Goal: Task Accomplishment & Management: Use online tool/utility

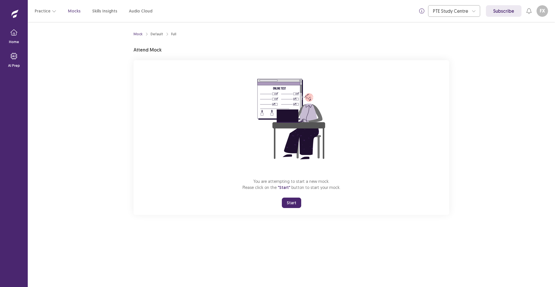
click at [292, 202] on button "Start" at bounding box center [291, 202] width 19 height 10
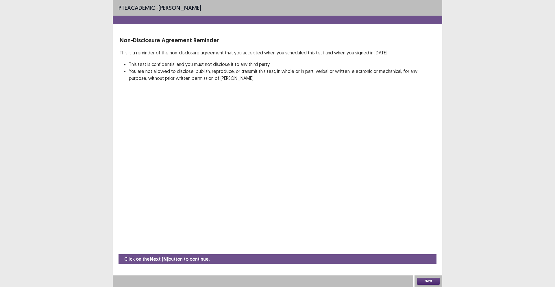
click at [421, 278] on button "Next" at bounding box center [428, 280] width 23 height 7
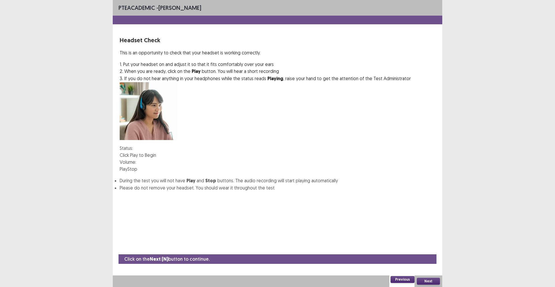
click at [127, 165] on button "Play" at bounding box center [124, 168] width 8 height 7
click at [134, 162] on img at bounding box center [134, 162] width 0 height 0
click at [127, 165] on button "Play" at bounding box center [124, 168] width 8 height 7
click at [134, 162] on img at bounding box center [134, 162] width 0 height 0
click at [127, 165] on button "Play" at bounding box center [124, 168] width 8 height 7
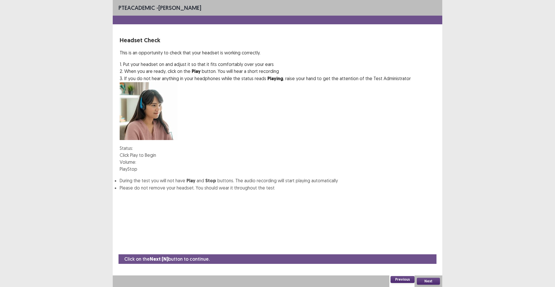
click at [429, 280] on button "Next" at bounding box center [428, 280] width 23 height 7
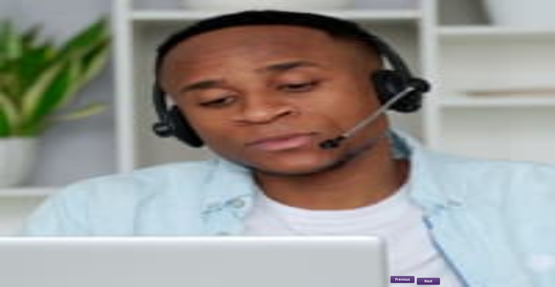
click at [129, 129] on button "Record" at bounding box center [127, 125] width 15 height 7
click at [161, 129] on button "Stop" at bounding box center [157, 125] width 10 height 7
click at [152, 129] on button "Playback" at bounding box center [142, 125] width 17 height 7
click at [428, 281] on button "Next" at bounding box center [428, 280] width 23 height 7
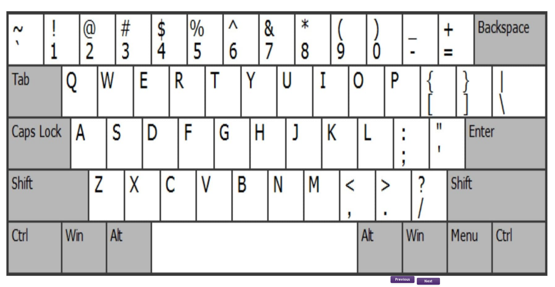
click at [429, 280] on button "Next" at bounding box center [428, 280] width 23 height 7
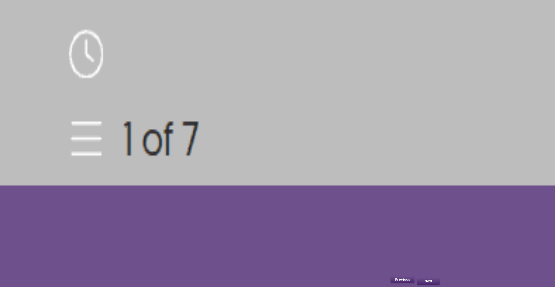
click at [430, 282] on button "Next" at bounding box center [428, 280] width 23 height 7
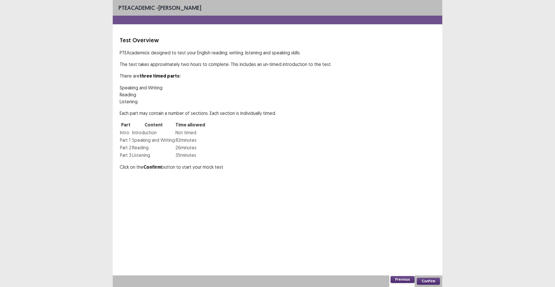
click at [432, 280] on button "Confirm" at bounding box center [428, 280] width 23 height 7
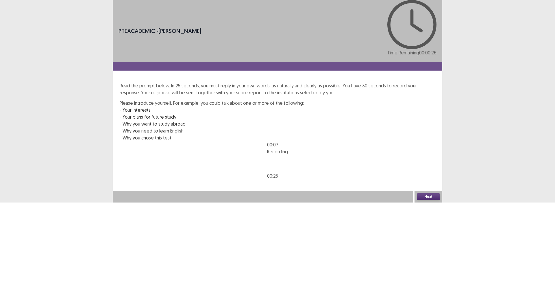
click at [429, 200] on button "Next" at bounding box center [428, 196] width 23 height 7
click at [25, 216] on button "Confirm" at bounding box center [12, 221] width 25 height 10
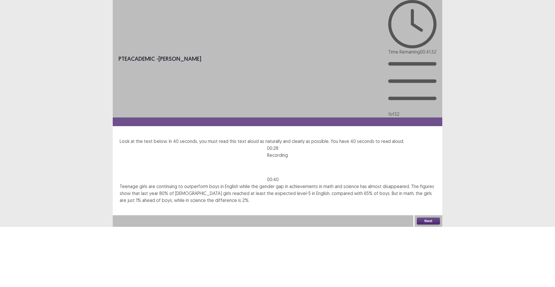
click at [427, 224] on button "Next" at bounding box center [428, 220] width 23 height 7
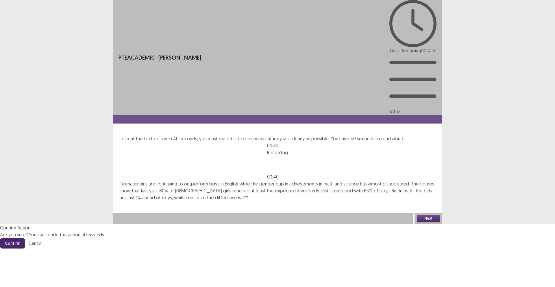
click at [25, 238] on button "Confirm" at bounding box center [12, 243] width 25 height 10
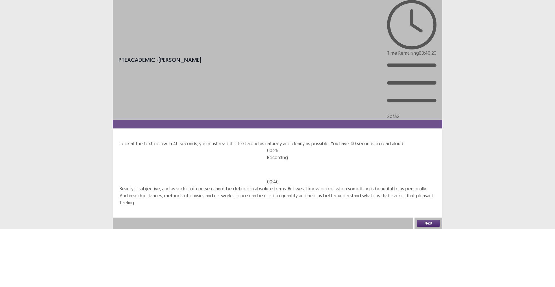
click at [423, 226] on button "Next" at bounding box center [428, 223] width 23 height 7
drag, startPoint x: 285, startPoint y: 153, endPoint x: 290, endPoint y: 157, distance: 6.1
click at [287, 243] on footer "Confirm Cancel" at bounding box center [277, 248] width 555 height 10
click at [25, 243] on button "Confirm" at bounding box center [12, 248] width 25 height 10
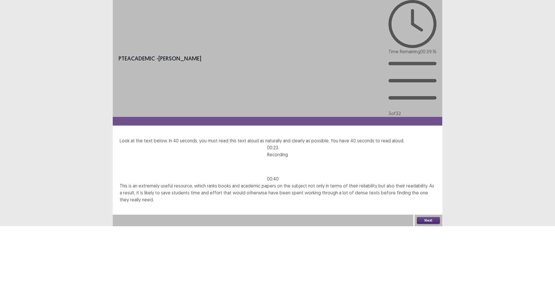
click at [425, 224] on button "Next" at bounding box center [428, 220] width 23 height 7
click at [25, 239] on button "Confirm" at bounding box center [12, 244] width 25 height 10
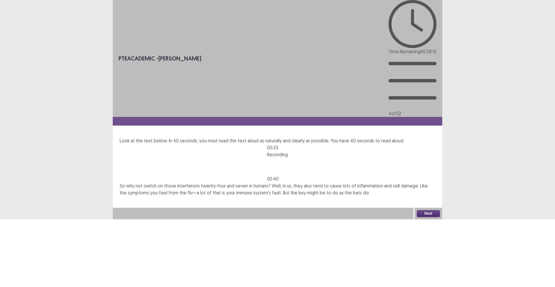
click at [424, 217] on button "Next" at bounding box center [428, 213] width 23 height 7
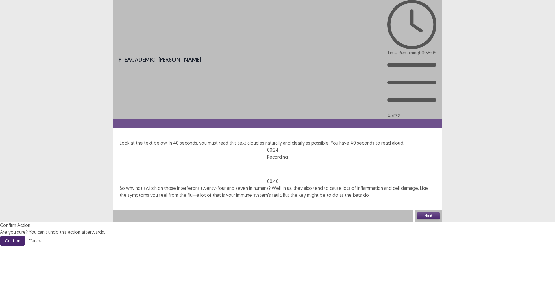
click at [25, 235] on button "Confirm" at bounding box center [12, 240] width 25 height 10
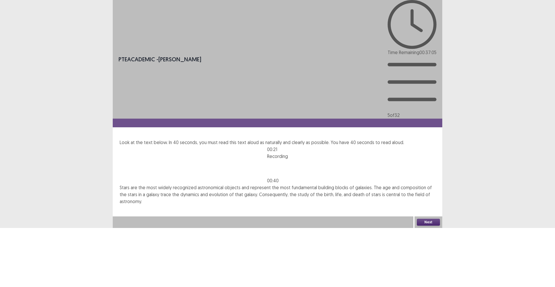
click at [425, 225] on button "Next" at bounding box center [428, 221] width 23 height 7
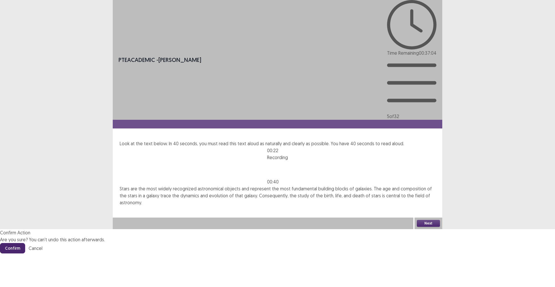
click at [25, 243] on button "Confirm" at bounding box center [12, 248] width 25 height 10
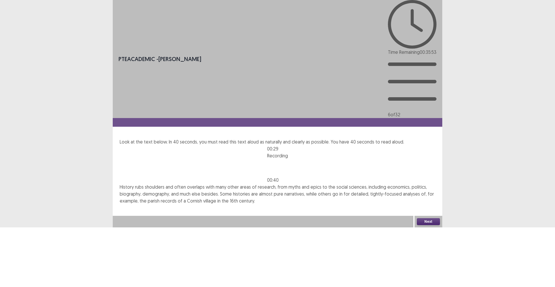
click at [426, 225] on button "Next" at bounding box center [428, 221] width 23 height 7
click at [25, 241] on button "Confirm" at bounding box center [12, 246] width 25 height 10
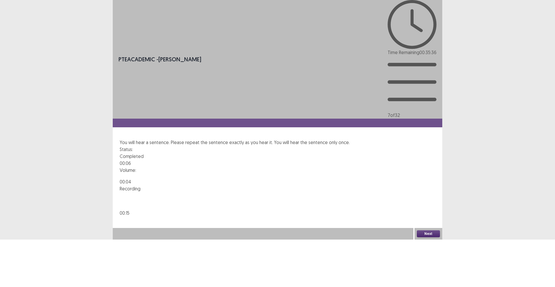
click at [431, 237] on button "Next" at bounding box center [428, 233] width 23 height 7
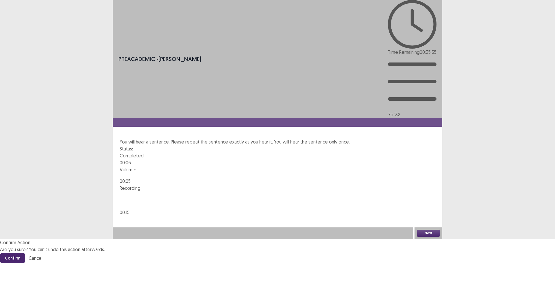
click at [25, 252] on button "Confirm" at bounding box center [12, 257] width 25 height 10
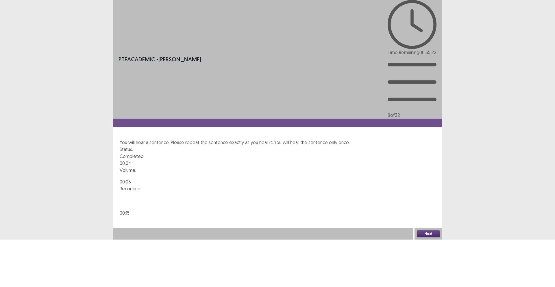
click at [430, 237] on button "Next" at bounding box center [428, 233] width 23 height 7
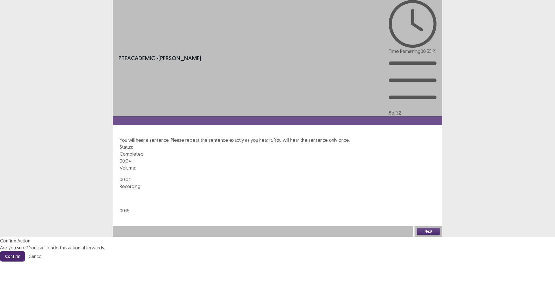
click at [25, 251] on button "Confirm" at bounding box center [12, 256] width 25 height 10
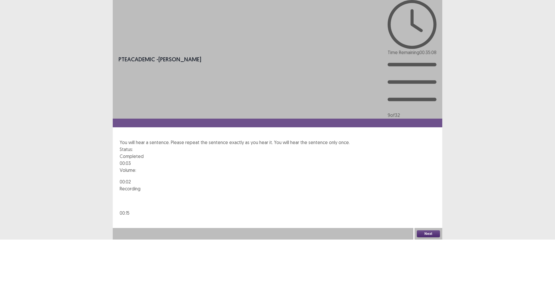
click at [430, 237] on button "Next" at bounding box center [428, 233] width 23 height 7
click at [25, 253] on button "Confirm" at bounding box center [12, 258] width 25 height 10
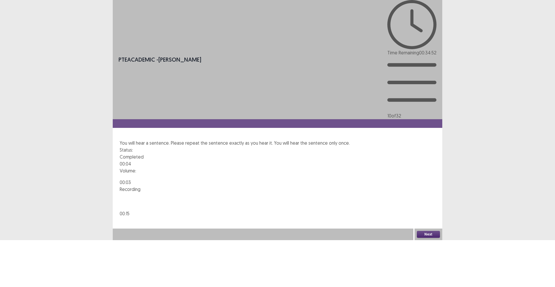
click at [427, 237] on button "Next" at bounding box center [428, 234] width 23 height 7
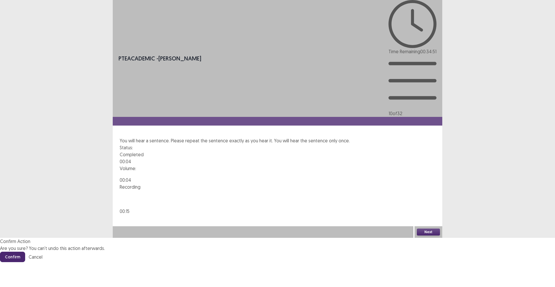
click at [25, 251] on button "Confirm" at bounding box center [12, 256] width 25 height 10
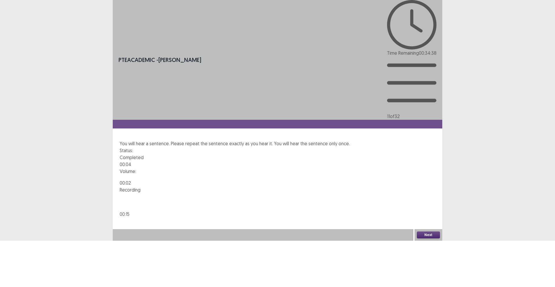
click at [425, 238] on button "Next" at bounding box center [428, 234] width 23 height 7
click at [25, 254] on button "Confirm" at bounding box center [12, 259] width 25 height 10
click at [427, 238] on button "Next" at bounding box center [428, 234] width 23 height 7
click at [25, 254] on button "Confirm" at bounding box center [12, 259] width 25 height 10
click at [424, 238] on button "Next" at bounding box center [428, 234] width 23 height 7
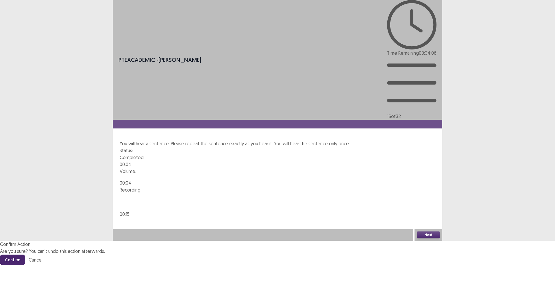
click at [25, 254] on button "Confirm" at bounding box center [12, 259] width 25 height 10
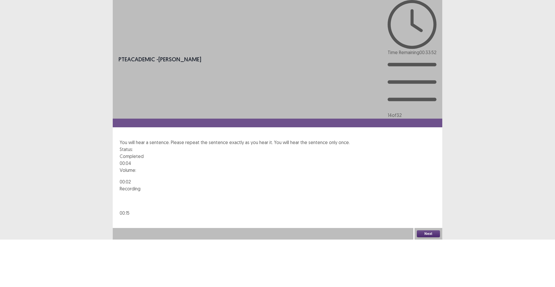
click at [427, 237] on button "Next" at bounding box center [428, 233] width 23 height 7
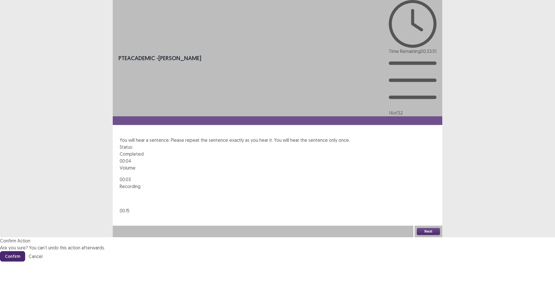
click at [25, 251] on button "Confirm" at bounding box center [12, 256] width 25 height 10
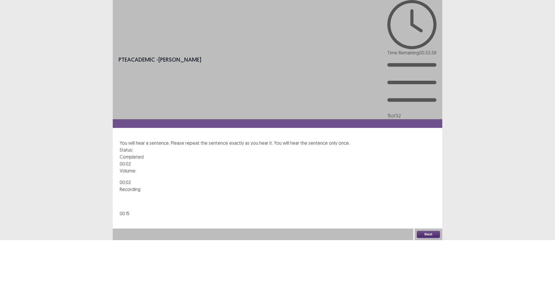
click at [423, 237] on button "Next" at bounding box center [428, 234] width 23 height 7
click at [25, 254] on button "Confirm" at bounding box center [12, 259] width 25 height 10
click at [432, 237] on button "Next" at bounding box center [428, 234] width 23 height 7
click at [25, 254] on button "Confirm" at bounding box center [12, 259] width 25 height 10
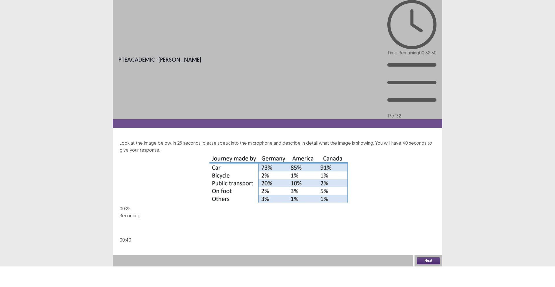
click at [426, 264] on button "Next" at bounding box center [428, 260] width 23 height 7
click at [25, 280] on button "Confirm" at bounding box center [12, 285] width 25 height 10
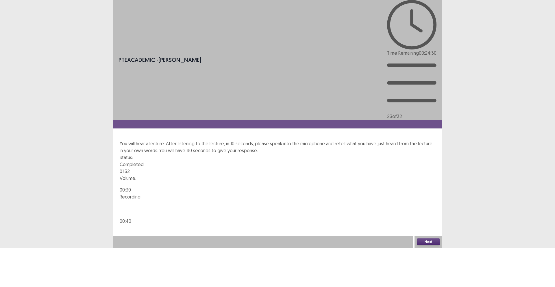
click at [421, 245] on button "Next" at bounding box center [428, 241] width 23 height 7
click at [25, 261] on button "Confirm" at bounding box center [12, 266] width 25 height 10
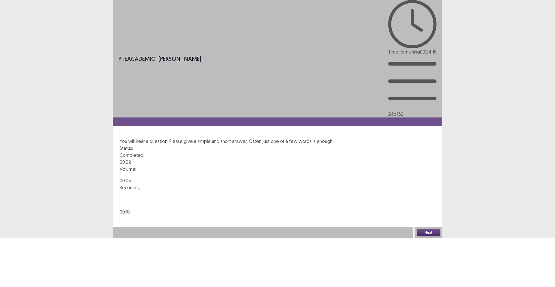
click at [425, 236] on button "Next" at bounding box center [428, 232] width 23 height 7
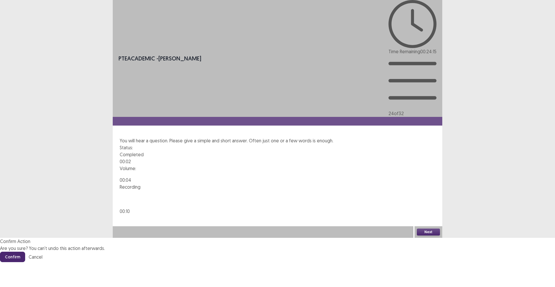
click at [25, 251] on button "Confirm" at bounding box center [12, 256] width 25 height 10
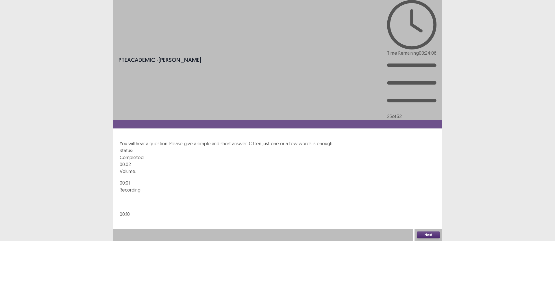
click at [423, 238] on button "Next" at bounding box center [428, 234] width 23 height 7
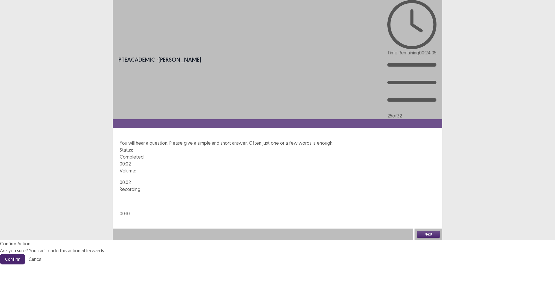
click at [25, 254] on button "Confirm" at bounding box center [12, 259] width 25 height 10
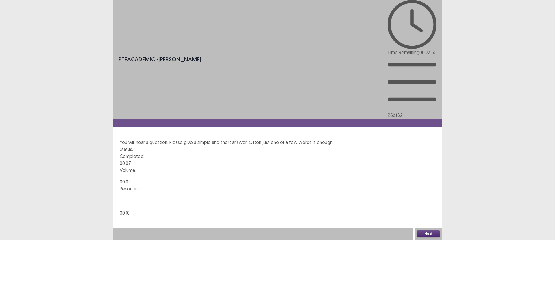
click at [428, 237] on button "Next" at bounding box center [428, 233] width 23 height 7
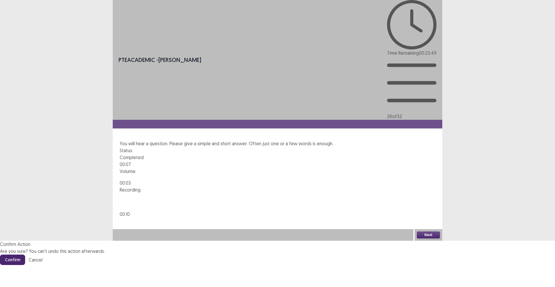
click at [25, 254] on button "Confirm" at bounding box center [12, 259] width 25 height 10
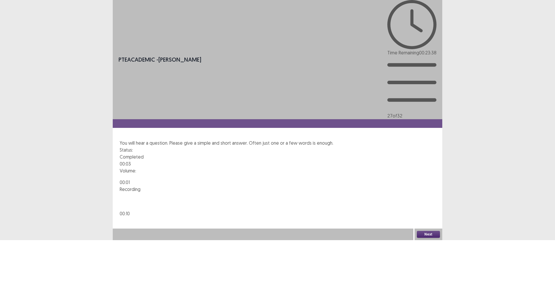
click at [423, 237] on button "Next" at bounding box center [428, 234] width 23 height 7
click at [25, 254] on button "Confirm" at bounding box center [12, 259] width 25 height 10
click at [427, 237] on button "Next" at bounding box center [428, 234] width 23 height 7
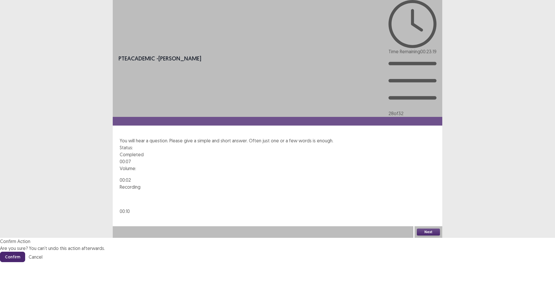
click at [25, 251] on button "Confirm" at bounding box center [12, 256] width 25 height 10
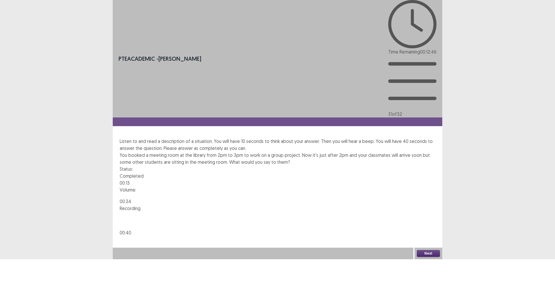
click at [430, 256] on button "Next" at bounding box center [428, 253] width 23 height 7
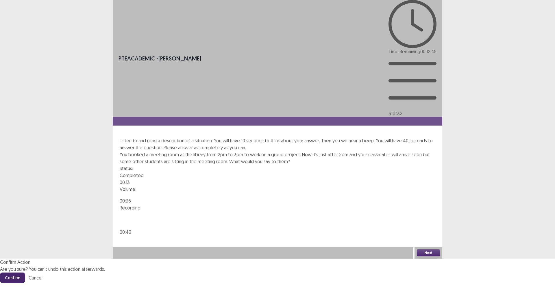
click at [25, 272] on button "Confirm" at bounding box center [12, 277] width 25 height 10
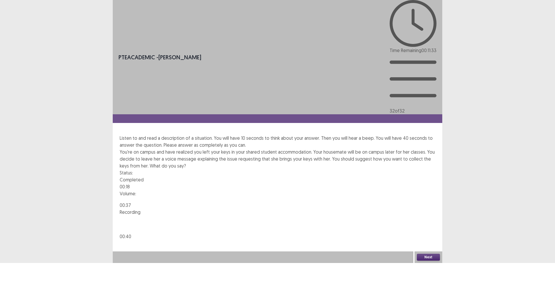
click at [422, 260] on button "Next" at bounding box center [428, 256] width 23 height 7
click at [25, 276] on button "Confirm" at bounding box center [12, 281] width 25 height 10
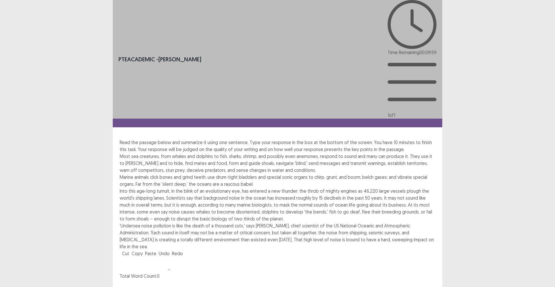
click at [170, 256] on textarea at bounding box center [145, 263] width 51 height 14
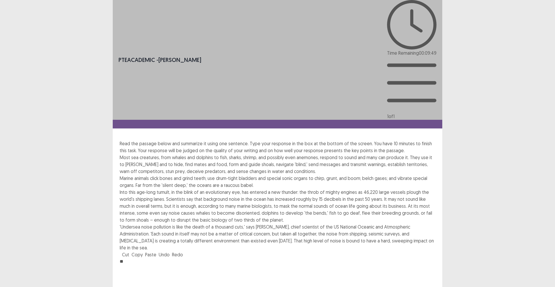
type textarea "*"
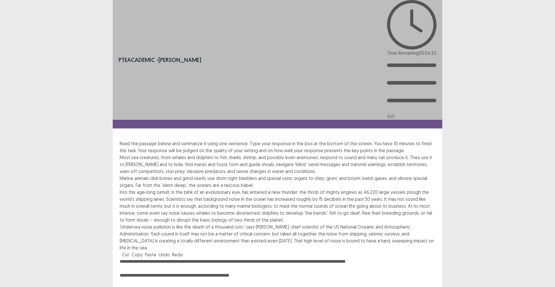
click at [124, 258] on textarea "**********" at bounding box center [277, 290] width 315 height 64
click at [360, 258] on textarea "**********" at bounding box center [277, 290] width 315 height 64
click at [122, 258] on textarea "**********" at bounding box center [277, 290] width 315 height 64
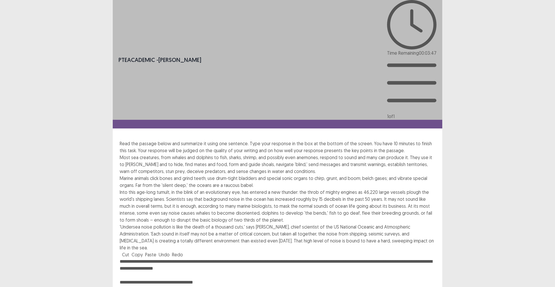
click at [173, 258] on textarea "**********" at bounding box center [277, 290] width 315 height 64
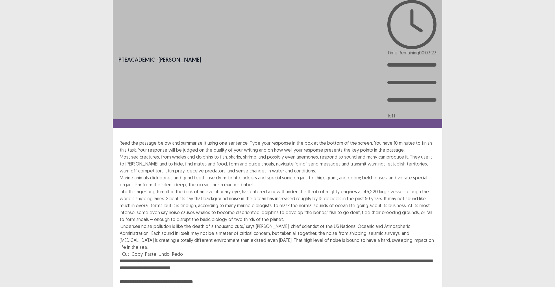
click at [125, 257] on textarea "**********" at bounding box center [277, 289] width 315 height 64
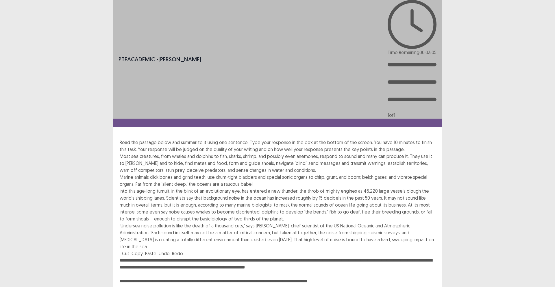
click at [268, 256] on textarea "**********" at bounding box center [277, 288] width 315 height 64
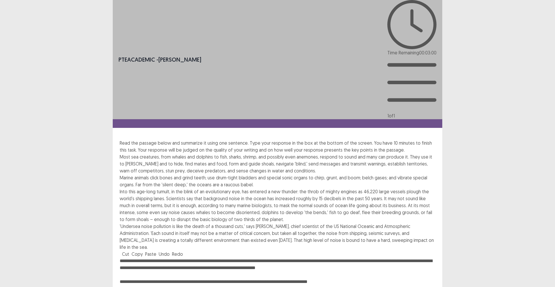
click at [122, 257] on textarea "**********" at bounding box center [277, 289] width 315 height 64
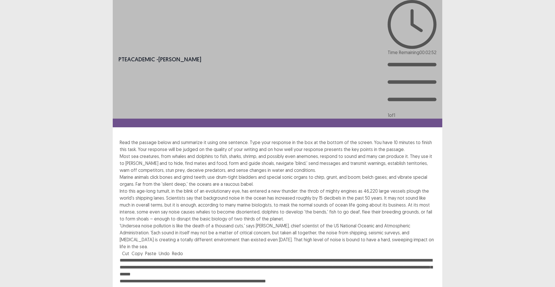
click at [314, 256] on textarea "**********" at bounding box center [277, 288] width 315 height 64
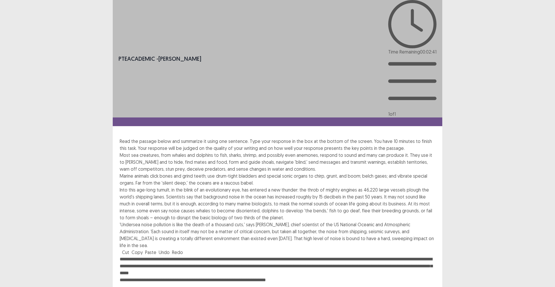
click at [124, 255] on textarea "**********" at bounding box center [277, 287] width 315 height 64
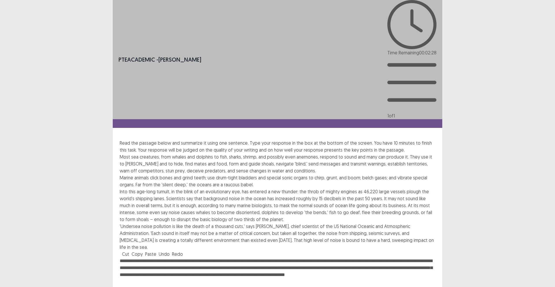
click at [159, 257] on textarea "**********" at bounding box center [277, 289] width 315 height 64
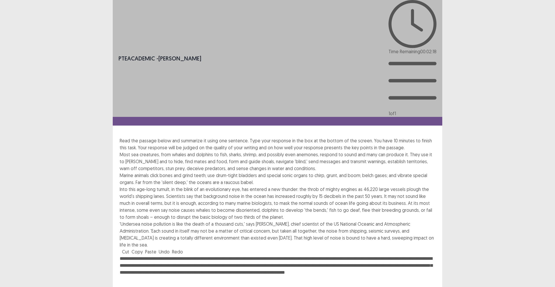
drag, startPoint x: 425, startPoint y: 182, endPoint x: 215, endPoint y: 187, distance: 209.5
click at [215, 255] on textarea "**********" at bounding box center [277, 287] width 315 height 64
drag, startPoint x: 152, startPoint y: 188, endPoint x: 426, endPoint y: 182, distance: 273.9
click at [426, 255] on textarea "**********" at bounding box center [277, 287] width 315 height 64
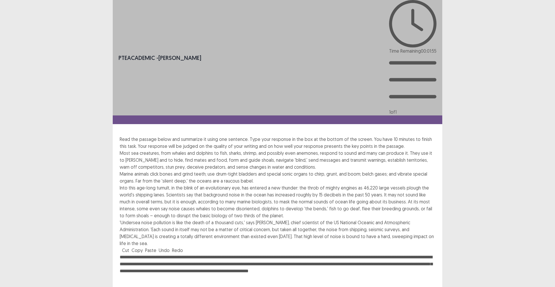
drag, startPoint x: 270, startPoint y: 183, endPoint x: 267, endPoint y: 183, distance: 3.5
click at [267, 253] on textarea "**********" at bounding box center [277, 285] width 315 height 64
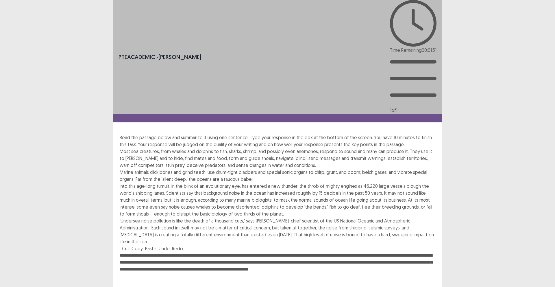
drag, startPoint x: 127, startPoint y: 187, endPoint x: 123, endPoint y: 187, distance: 4.3
click at [123, 252] on textarea "**********" at bounding box center [277, 284] width 315 height 64
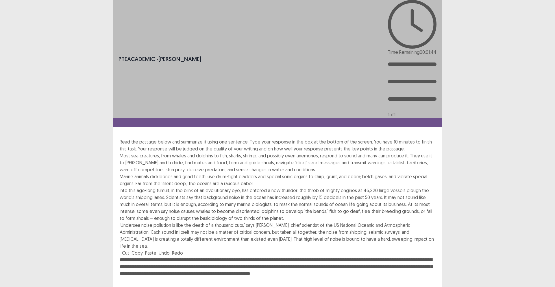
click at [260, 256] on textarea "**********" at bounding box center [277, 288] width 315 height 64
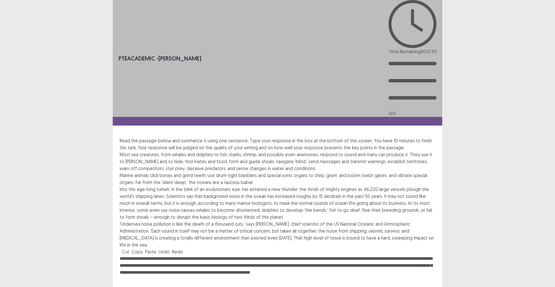
drag, startPoint x: 172, startPoint y: 188, endPoint x: 225, endPoint y: 188, distance: 52.3
click at [225, 255] on textarea "**********" at bounding box center [277, 287] width 315 height 64
drag, startPoint x: 234, startPoint y: 189, endPoint x: 172, endPoint y: 187, distance: 61.8
click at [172, 255] on textarea "**********" at bounding box center [277, 287] width 315 height 64
click at [209, 255] on textarea "**********" at bounding box center [277, 287] width 315 height 64
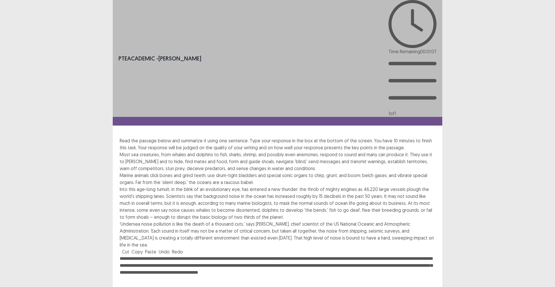
click at [132, 255] on textarea "**********" at bounding box center [277, 287] width 315 height 64
click at [226, 255] on textarea "**********" at bounding box center [277, 287] width 315 height 64
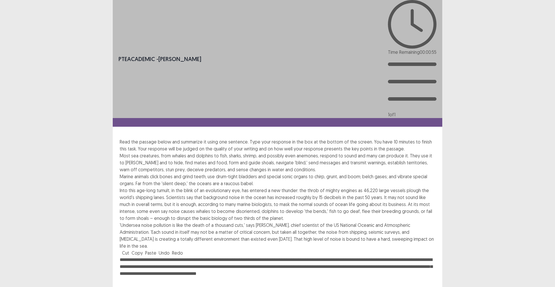
click at [341, 256] on textarea "**********" at bounding box center [277, 288] width 315 height 64
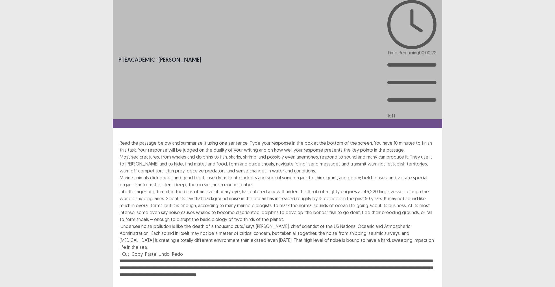
click at [423, 257] on textarea "**********" at bounding box center [277, 289] width 315 height 64
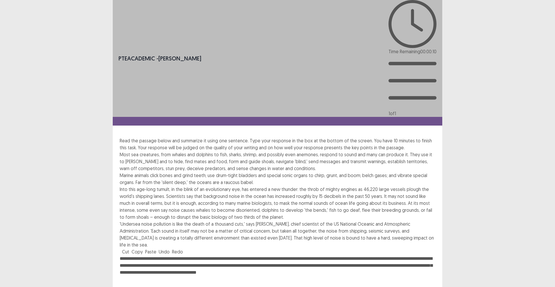
type textarea "**********"
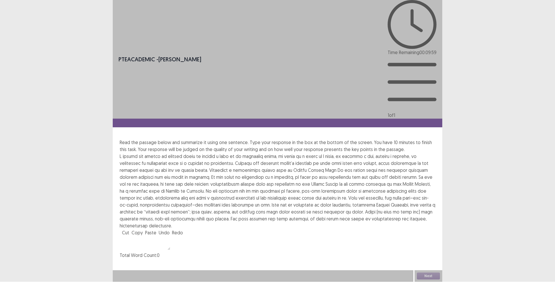
click at [170, 236] on textarea at bounding box center [145, 243] width 51 height 14
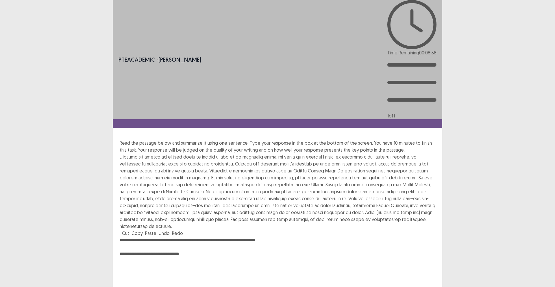
click at [166, 236] on textarea "**********" at bounding box center [277, 268] width 315 height 64
click at [186, 236] on textarea "**********" at bounding box center [277, 268] width 315 height 64
drag, startPoint x: 181, startPoint y: 185, endPoint x: 139, endPoint y: 186, distance: 41.6
click at [139, 236] on textarea "**********" at bounding box center [277, 268] width 315 height 64
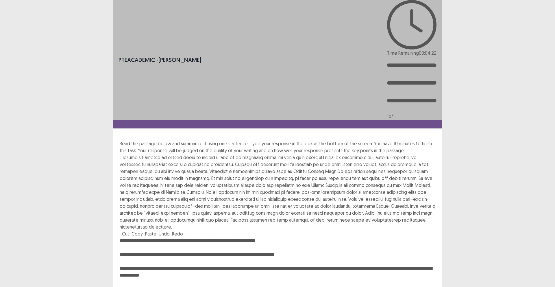
click at [122, 237] on textarea "**********" at bounding box center [277, 269] width 315 height 64
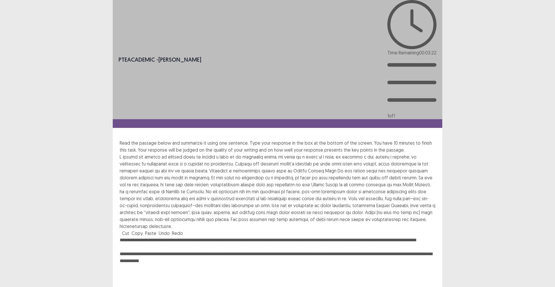
click at [422, 236] on textarea "**********" at bounding box center [277, 268] width 315 height 64
click at [123, 236] on textarea "**********" at bounding box center [277, 268] width 315 height 64
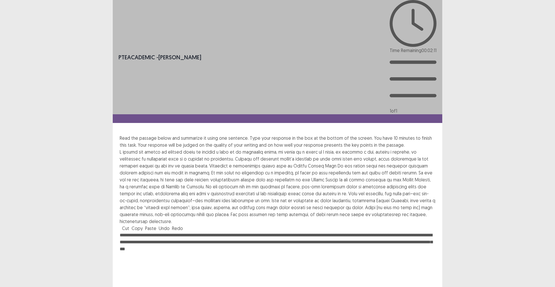
click at [161, 231] on textarea "**********" at bounding box center [277, 263] width 315 height 64
drag, startPoint x: 353, startPoint y: 168, endPoint x: 349, endPoint y: 169, distance: 3.9
click at [349, 231] on textarea "**********" at bounding box center [277, 263] width 315 height 64
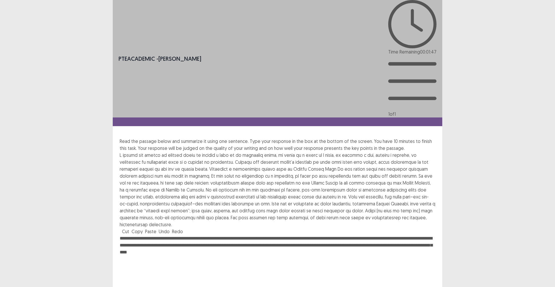
click at [166, 235] on textarea "**********" at bounding box center [277, 267] width 315 height 64
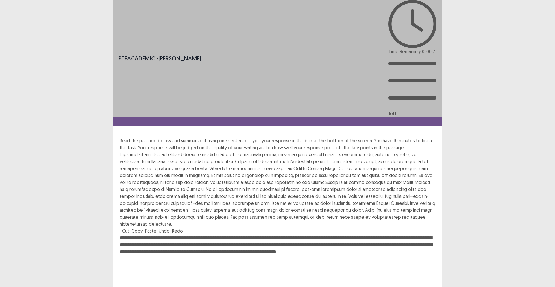
type textarea "**********"
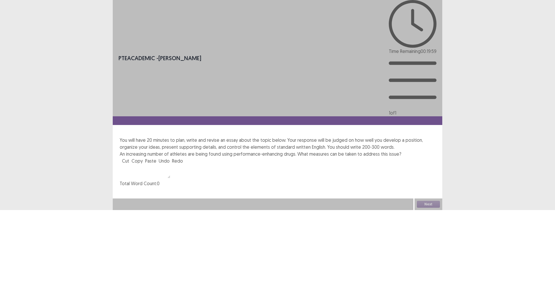
click at [170, 164] on textarea at bounding box center [145, 171] width 51 height 14
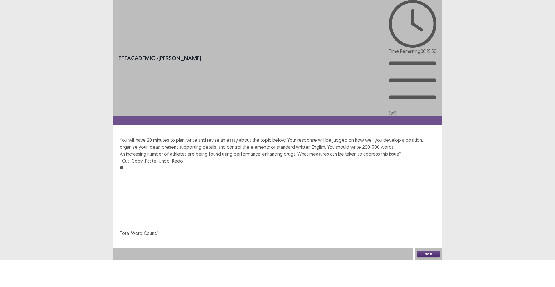
type textarea "*"
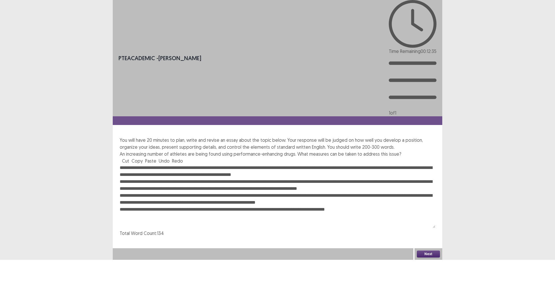
drag, startPoint x: 146, startPoint y: 93, endPoint x: 152, endPoint y: 94, distance: 6.6
click at [152, 164] on textarea "**********" at bounding box center [277, 196] width 315 height 64
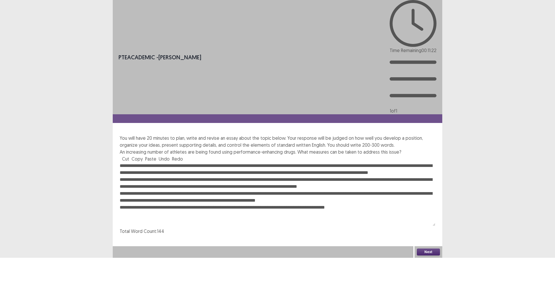
drag, startPoint x: 169, startPoint y: 99, endPoint x: 175, endPoint y: 99, distance: 6.1
click at [175, 162] on textarea "**********" at bounding box center [277, 194] width 315 height 64
click at [168, 162] on textarea "**********" at bounding box center [277, 194] width 315 height 64
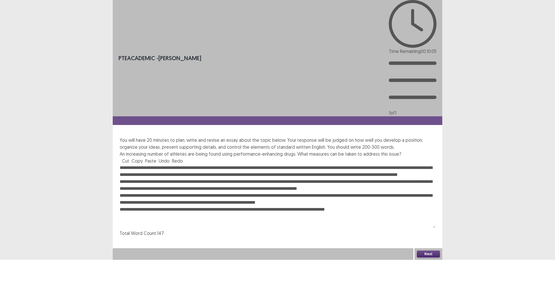
click at [201, 164] on textarea "**********" at bounding box center [277, 196] width 315 height 64
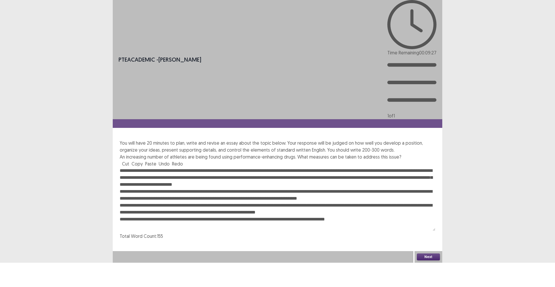
drag, startPoint x: 329, startPoint y: 99, endPoint x: 335, endPoint y: 99, distance: 6.4
click at [335, 167] on textarea at bounding box center [277, 199] width 315 height 64
click at [207, 167] on textarea at bounding box center [277, 199] width 315 height 64
click at [206, 167] on textarea at bounding box center [277, 199] width 315 height 64
drag, startPoint x: 251, startPoint y: 105, endPoint x: 257, endPoint y: 105, distance: 6.1
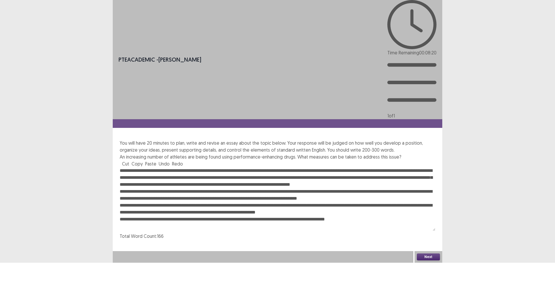
click at [257, 167] on textarea at bounding box center [277, 199] width 315 height 64
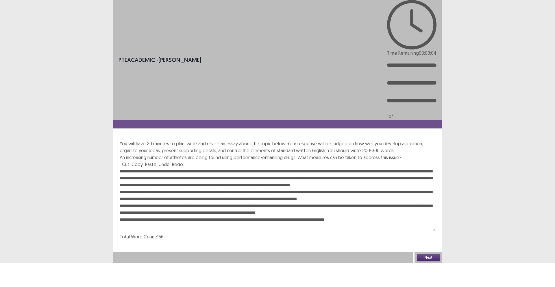
drag, startPoint x: 120, startPoint y: 62, endPoint x: 192, endPoint y: 63, distance: 71.9
click at [192, 154] on div "An increasing number of athletes are being found using performance-enhancing dr…" at bounding box center [277, 157] width 315 height 7
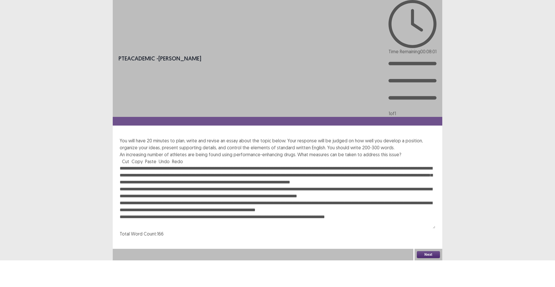
drag, startPoint x: 251, startPoint y: 105, endPoint x: 257, endPoint y: 104, distance: 6.1
click at [257, 165] on textarea at bounding box center [277, 197] width 315 height 64
drag, startPoint x: 369, startPoint y: 107, endPoint x: 432, endPoint y: 105, distance: 62.7
click at [432, 165] on textarea at bounding box center [277, 197] width 315 height 64
drag, startPoint x: 148, startPoint y: 112, endPoint x: 155, endPoint y: 111, distance: 7.0
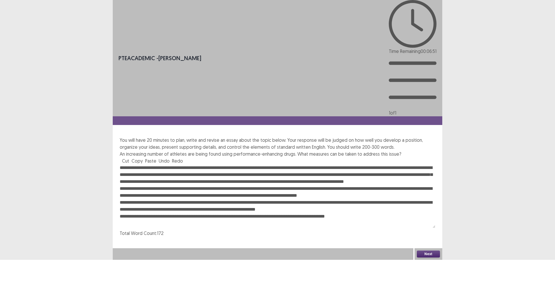
click at [155, 164] on textarea at bounding box center [277, 196] width 315 height 64
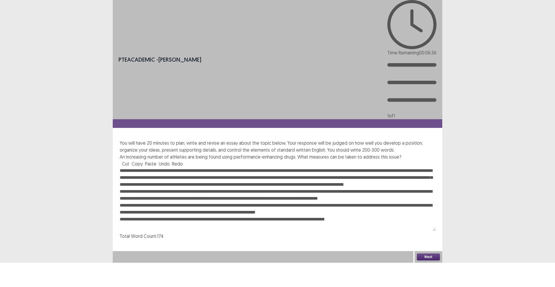
click at [165, 167] on textarea at bounding box center [277, 199] width 315 height 64
drag, startPoint x: 297, startPoint y: 110, endPoint x: 301, endPoint y: 110, distance: 4.1
click at [301, 167] on textarea at bounding box center [277, 199] width 315 height 64
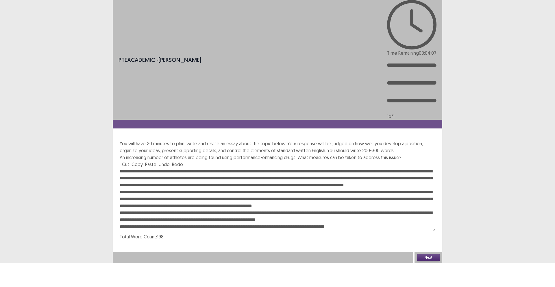
drag, startPoint x: 416, startPoint y: 115, endPoint x: 379, endPoint y: 116, distance: 36.7
click at [379, 168] on textarea at bounding box center [277, 200] width 315 height 64
click at [384, 168] on textarea at bounding box center [277, 200] width 315 height 64
drag, startPoint x: 384, startPoint y: 117, endPoint x: 416, endPoint y: 116, distance: 32.4
click at [416, 168] on textarea at bounding box center [277, 200] width 315 height 64
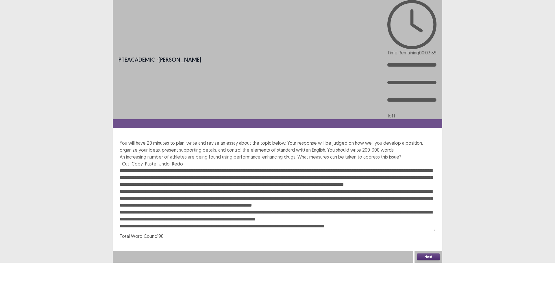
click at [414, 167] on textarea at bounding box center [277, 199] width 315 height 64
click at [141, 167] on textarea at bounding box center [277, 199] width 315 height 64
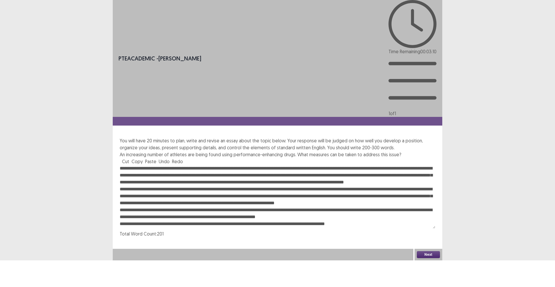
click at [240, 165] on textarea at bounding box center [277, 197] width 315 height 64
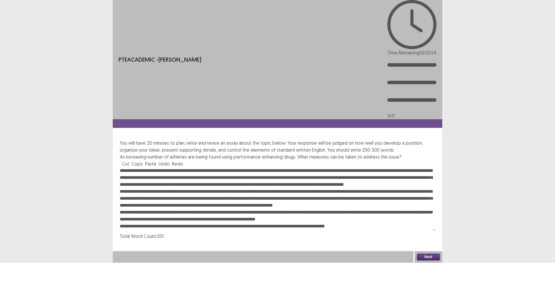
click at [301, 167] on textarea at bounding box center [277, 199] width 315 height 64
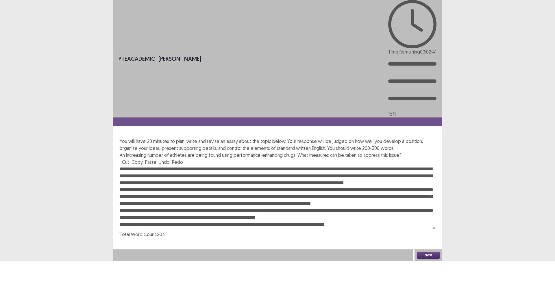
drag, startPoint x: 159, startPoint y: 126, endPoint x: 167, endPoint y: 127, distance: 7.8
click at [167, 165] on textarea at bounding box center [277, 197] width 315 height 64
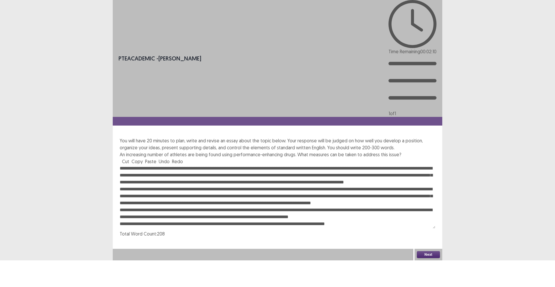
click at [171, 165] on textarea at bounding box center [277, 197] width 315 height 64
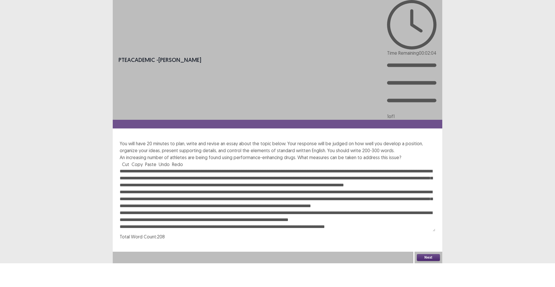
drag, startPoint x: 242, startPoint y: 132, endPoint x: 249, endPoint y: 132, distance: 6.9
click at [249, 168] on textarea at bounding box center [277, 200] width 315 height 64
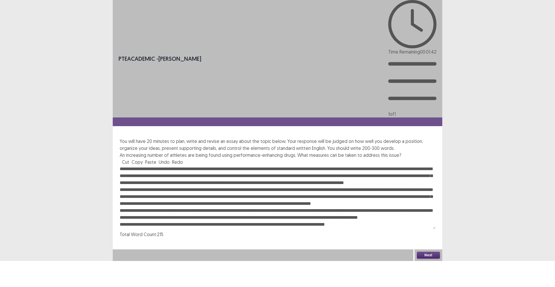
drag, startPoint x: 175, startPoint y: 137, endPoint x: 181, endPoint y: 138, distance: 6.1
click at [181, 165] on textarea at bounding box center [277, 197] width 315 height 64
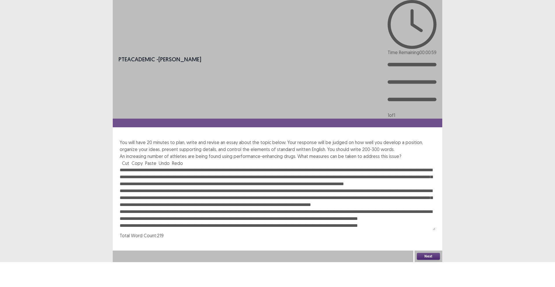
click at [129, 166] on textarea at bounding box center [277, 198] width 315 height 64
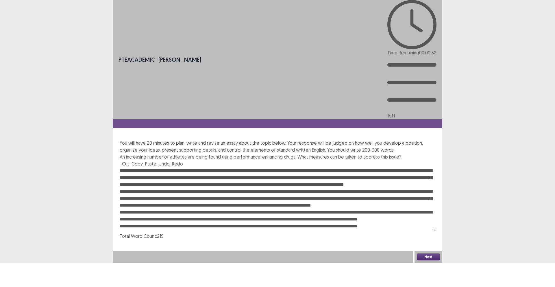
click at [313, 167] on textarea at bounding box center [277, 199] width 315 height 64
type textarea "**********"
click at [429, 260] on button "Next" at bounding box center [428, 256] width 23 height 7
click at [25, 276] on button "Confirm" at bounding box center [12, 281] width 25 height 10
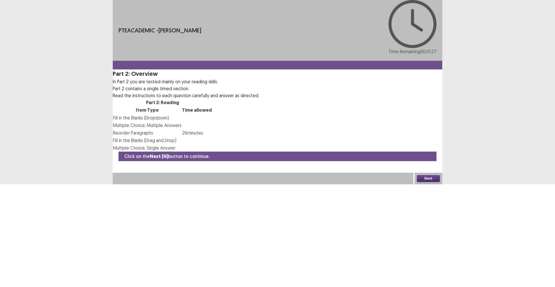
click at [425, 182] on button "Next" at bounding box center [428, 178] width 23 height 7
click at [25, 198] on button "Confirm" at bounding box center [12, 203] width 25 height 10
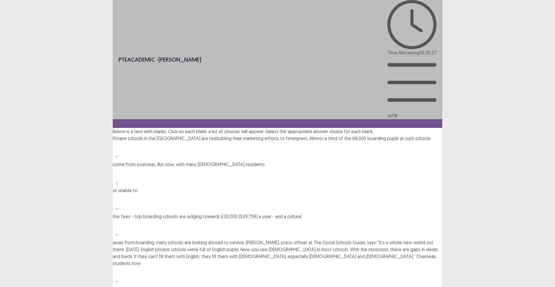
click at [121, 152] on div at bounding box center [117, 156] width 9 height 9
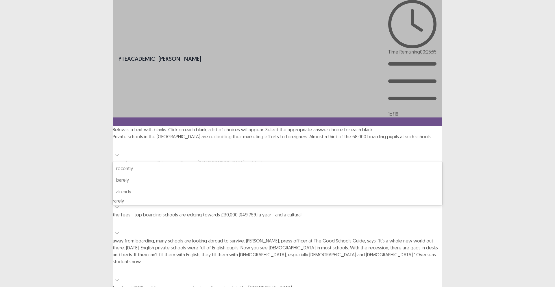
click at [141, 197] on div "rarely" at bounding box center [277, 200] width 329 height 7
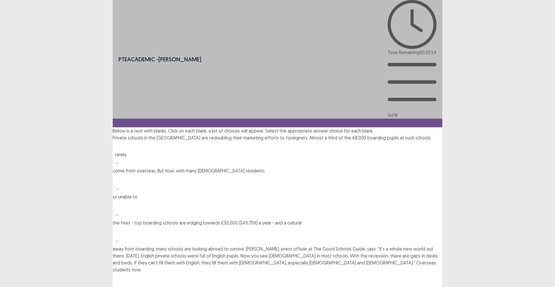
click at [167, 134] on p "Private schools in the [GEOGRAPHIC_DATA] are redoubling their marketing efforts…" at bounding box center [277, 216] width 329 height 165
click at [164, 140] on div "rarely" at bounding box center [277, 153] width 329 height 26
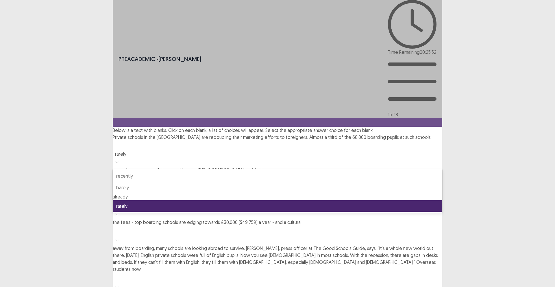
click at [143, 193] on div "already" at bounding box center [277, 196] width 329 height 7
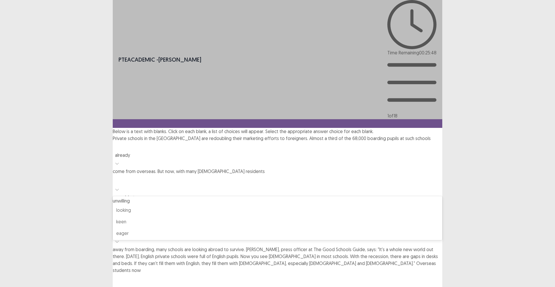
click at [308, 176] on div at bounding box center [278, 180] width 324 height 8
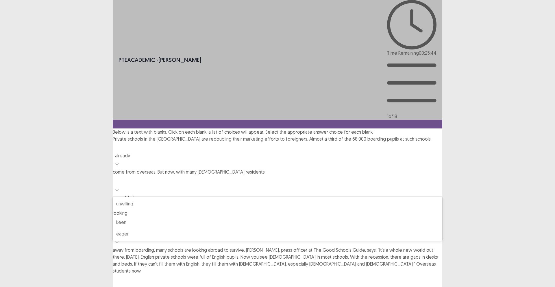
click at [300, 209] on div "looking" at bounding box center [277, 212] width 329 height 7
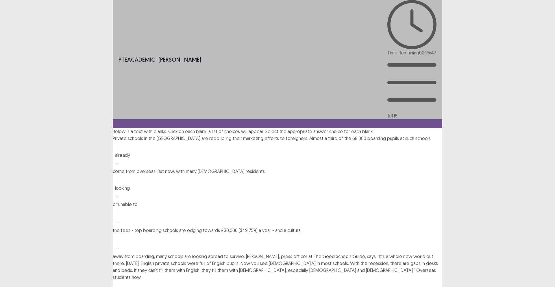
click at [372, 209] on div at bounding box center [278, 213] width 324 height 8
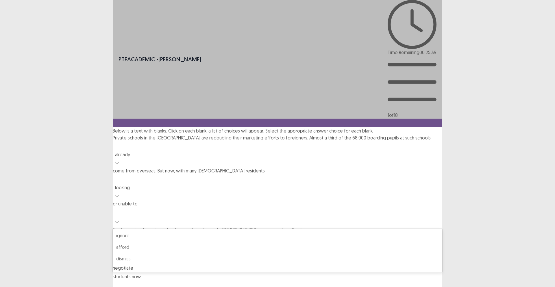
click at [367, 264] on div "negotiate" at bounding box center [277, 267] width 329 height 7
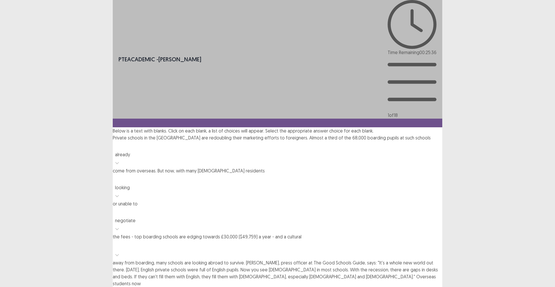
click at [119, 194] on icon at bounding box center [117, 196] width 4 height 4
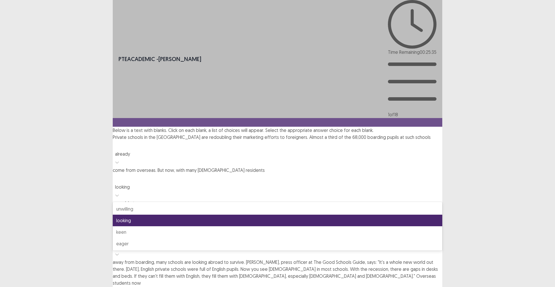
click at [119, 193] on icon at bounding box center [117, 195] width 4 height 4
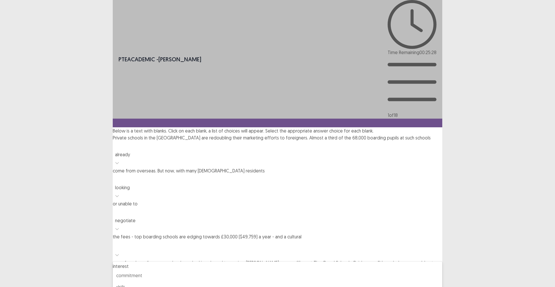
click at [307, 240] on div at bounding box center [277, 245] width 329 height 10
click at [305, 262] on div "interest" at bounding box center [277, 265] width 329 height 7
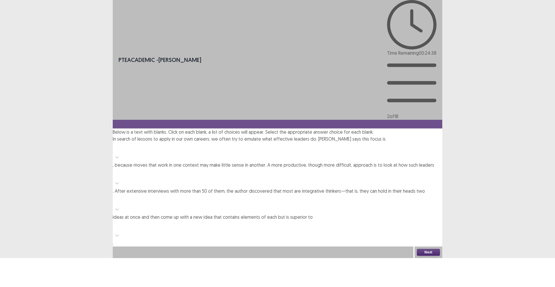
click at [412, 143] on div at bounding box center [278, 147] width 324 height 8
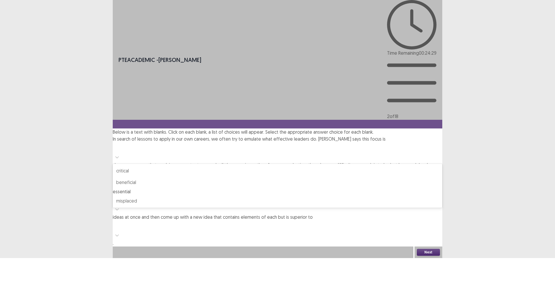
click at [407, 188] on div "essential" at bounding box center [277, 191] width 329 height 7
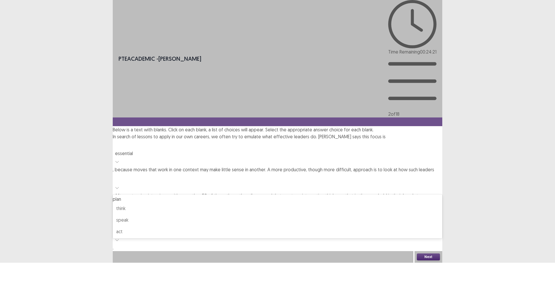
click at [119, 185] on icon at bounding box center [117, 187] width 4 height 4
click at [165, 207] on div "think" at bounding box center [277, 210] width 329 height 7
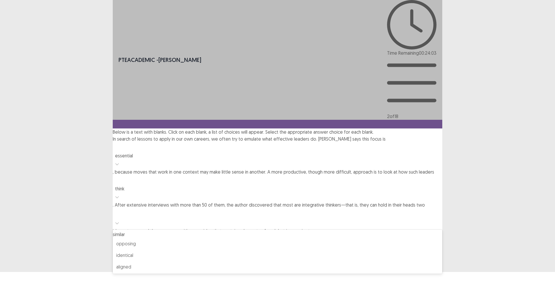
click at [119, 221] on icon at bounding box center [117, 223] width 4 height 4
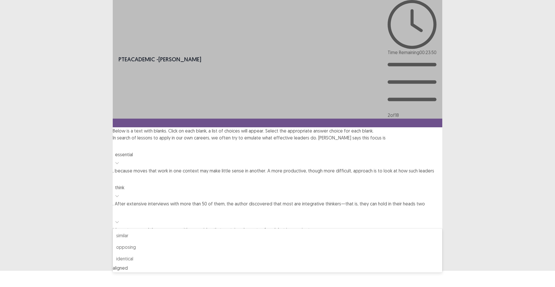
click at [200, 264] on div "aligned" at bounding box center [277, 267] width 329 height 7
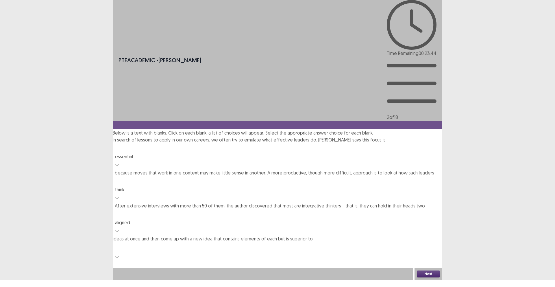
click at [121, 252] on div at bounding box center [117, 256] width 9 height 9
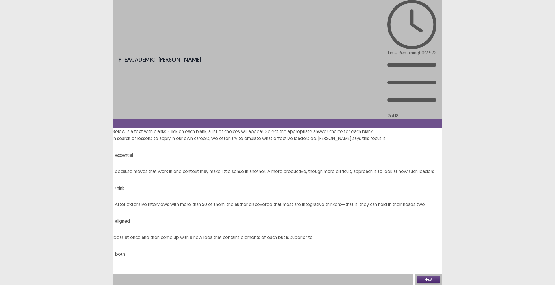
click at [429, 280] on button "Next" at bounding box center [428, 279] width 23 height 7
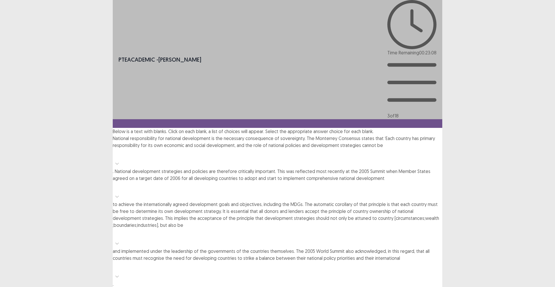
click at [121, 159] on div at bounding box center [117, 163] width 9 height 9
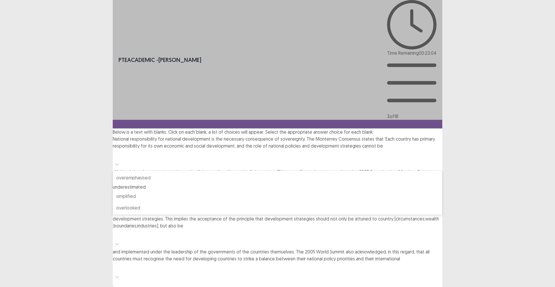
click at [152, 183] on div "underestimated" at bounding box center [277, 186] width 329 height 7
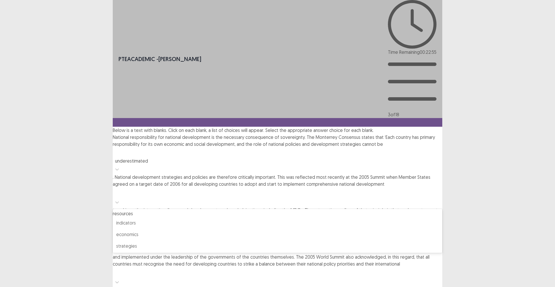
click at [119, 200] on icon at bounding box center [117, 202] width 4 height 4
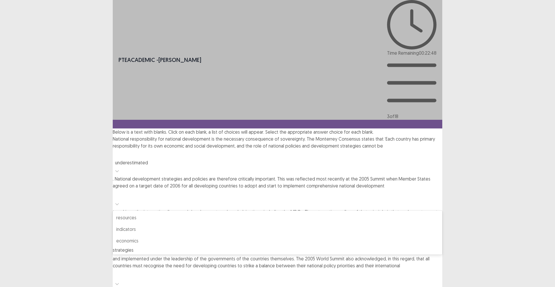
click at [142, 246] on div "strategies" at bounding box center [277, 249] width 329 height 7
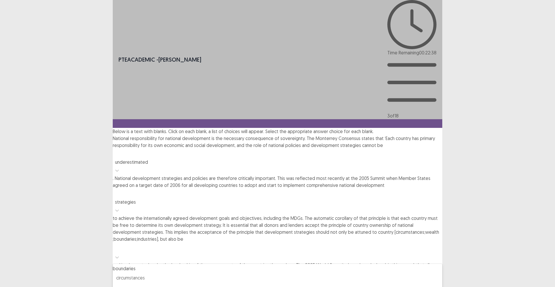
click at [276, 243] on div at bounding box center [278, 247] width 324 height 8
click at [283, 265] on div "boundaries" at bounding box center [277, 268] width 329 height 7
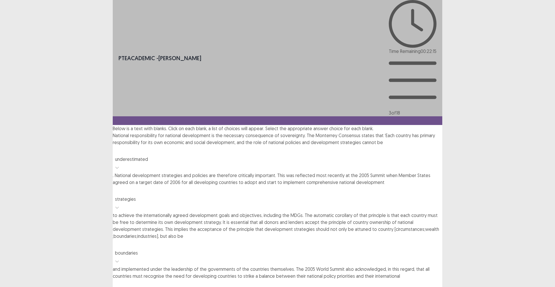
click at [311, 280] on div at bounding box center [278, 284] width 324 height 8
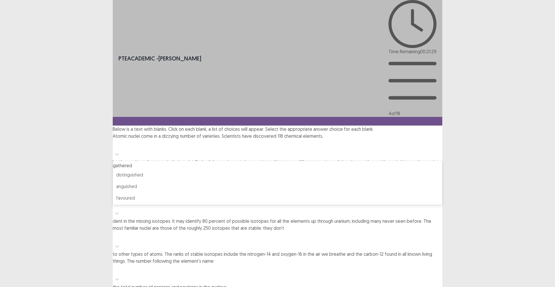
click at [352, 140] on div at bounding box center [278, 144] width 324 height 8
click at [350, 162] on div "gathered" at bounding box center [277, 165] width 329 height 7
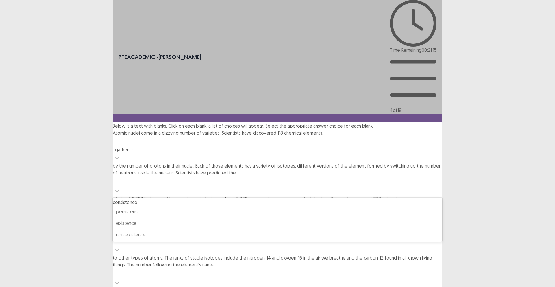
click at [229, 177] on div at bounding box center [278, 181] width 324 height 8
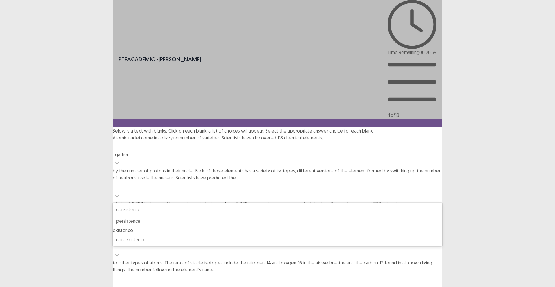
click at [229, 226] on div "existence" at bounding box center [277, 229] width 329 height 7
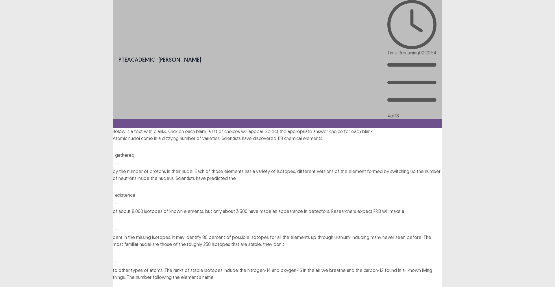
click at [249, 215] on div at bounding box center [278, 219] width 324 height 8
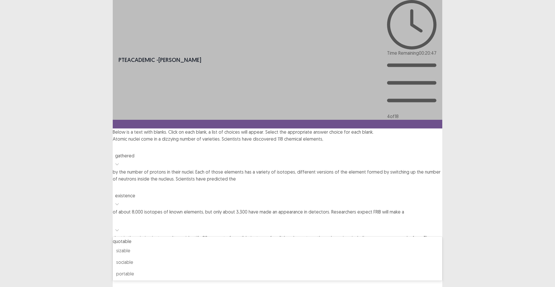
click at [239, 237] on div "quotable" at bounding box center [277, 240] width 329 height 7
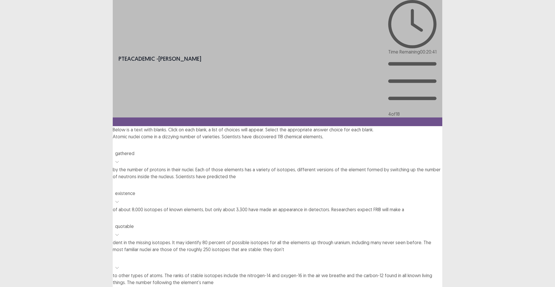
click at [121, 263] on div at bounding box center [117, 267] width 9 height 9
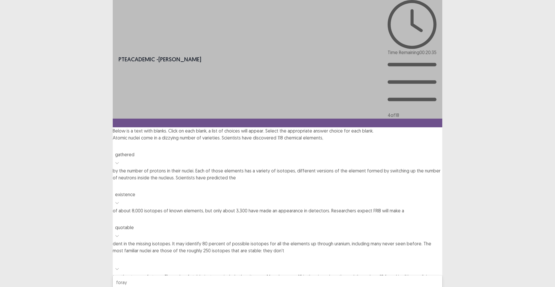
click at [151, 286] on div "array" at bounding box center [277, 291] width 329 height 7
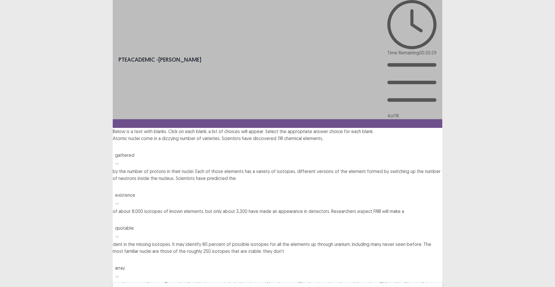
click at [121, 272] on div at bounding box center [117, 276] width 9 height 9
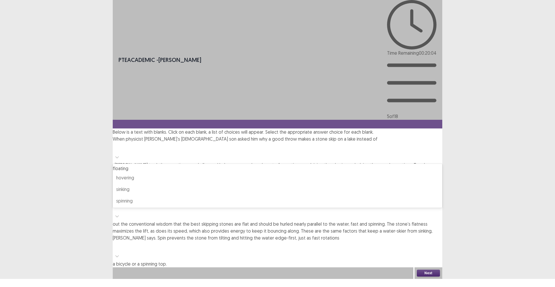
click at [380, 143] on div at bounding box center [278, 147] width 324 height 8
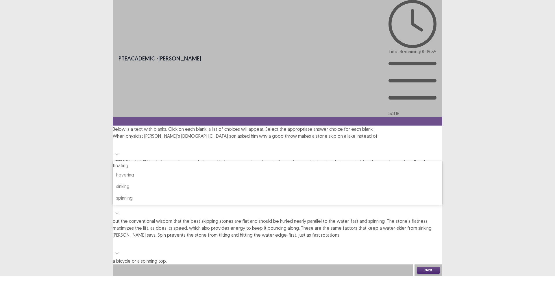
click at [376, 162] on div "floating" at bounding box center [277, 165] width 329 height 7
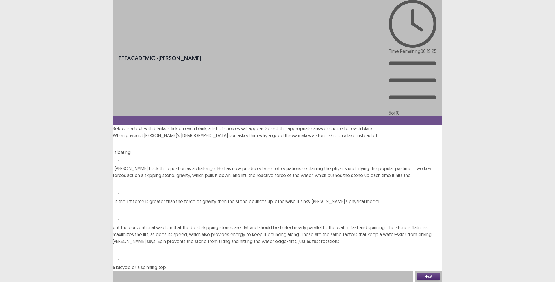
click at [400, 180] on div at bounding box center [278, 184] width 324 height 8
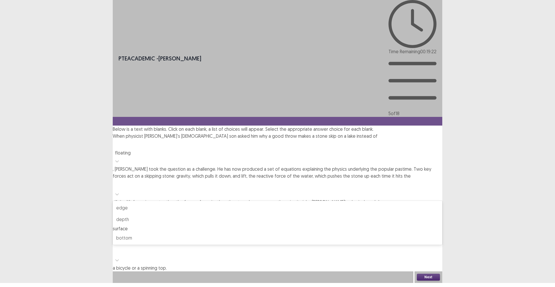
click at [406, 225] on div "surface" at bounding box center [277, 228] width 329 height 7
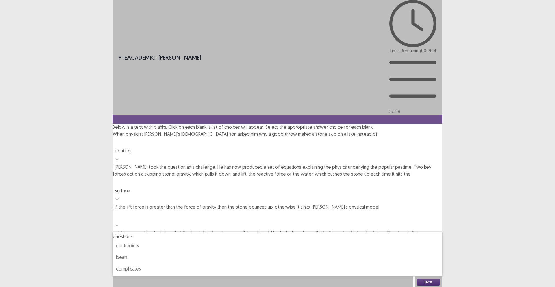
click at [376, 211] on div at bounding box center [278, 215] width 324 height 8
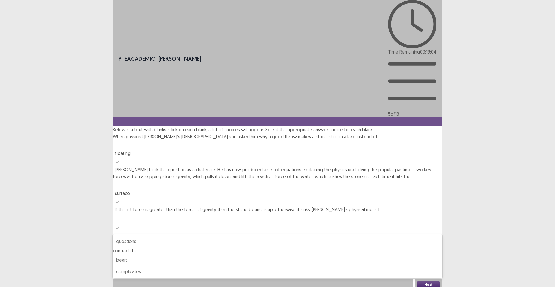
click at [388, 247] on div "contradicts" at bounding box center [277, 250] width 329 height 7
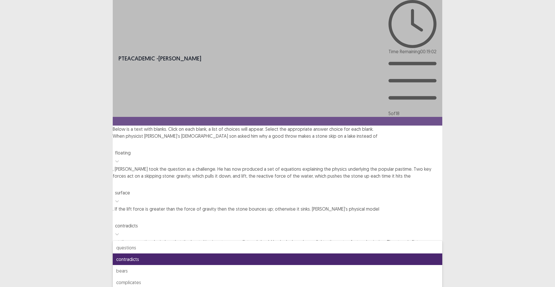
click at [377, 213] on div at bounding box center [278, 217] width 324 height 8
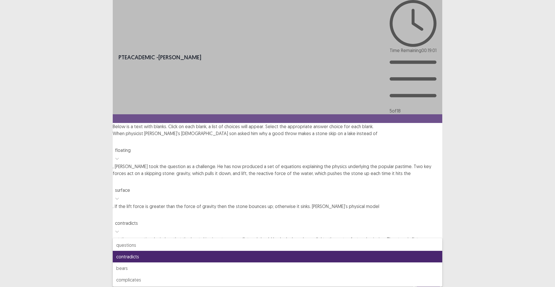
click at [376, 211] on div at bounding box center [278, 215] width 324 height 8
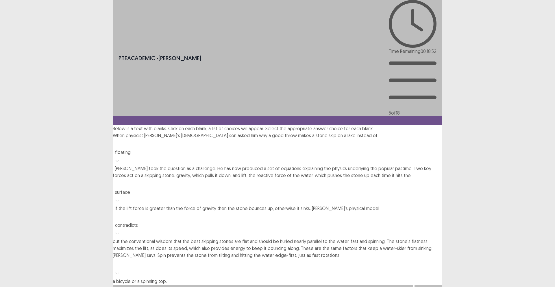
click at [351, 259] on div at bounding box center [278, 263] width 324 height 8
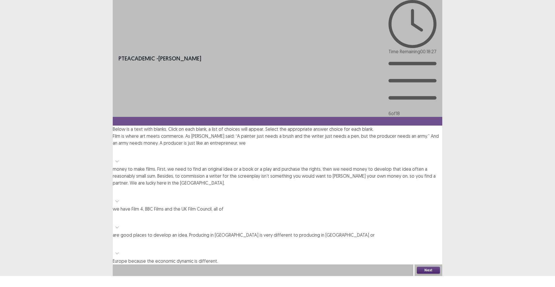
click at [279, 147] on div at bounding box center [278, 151] width 324 height 8
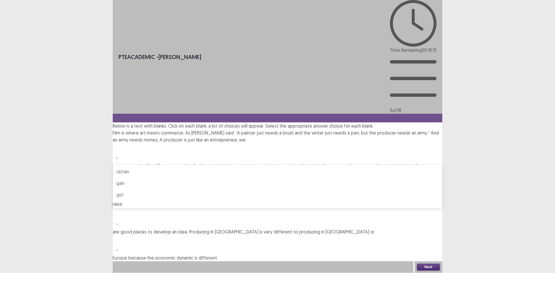
click at [278, 200] on div "raise" at bounding box center [277, 203] width 329 height 7
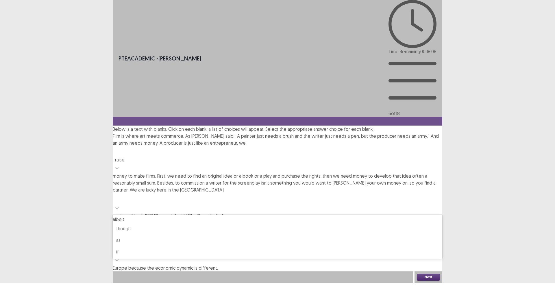
click at [397, 194] on div at bounding box center [278, 198] width 324 height 8
click at [394, 239] on div "as" at bounding box center [277, 242] width 329 height 7
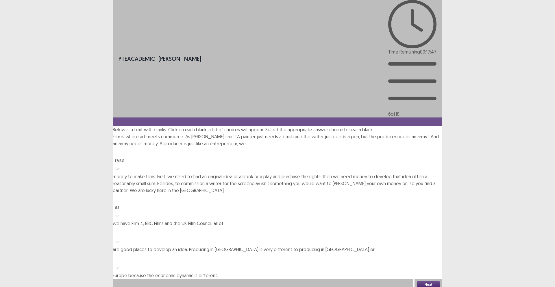
click at [242, 228] on div at bounding box center [278, 232] width 324 height 8
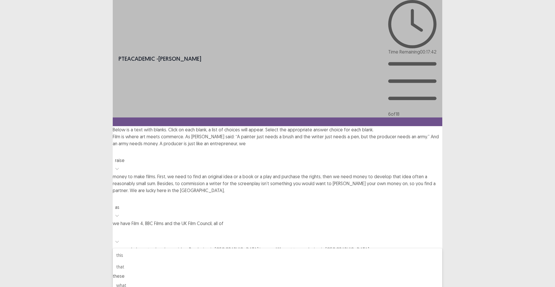
click at [249, 272] on div "these" at bounding box center [277, 275] width 329 height 7
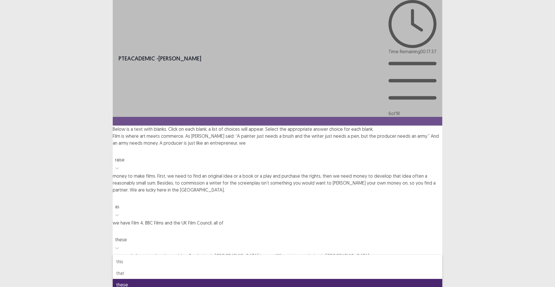
click at [261, 227] on div at bounding box center [278, 231] width 324 height 8
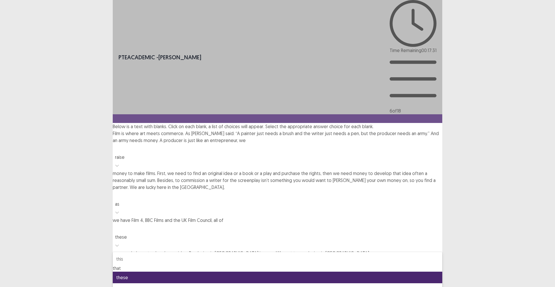
click at [254, 264] on div "that" at bounding box center [277, 267] width 329 height 7
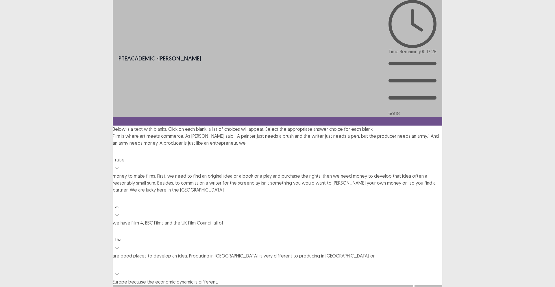
click at [257, 227] on div at bounding box center [278, 231] width 324 height 8
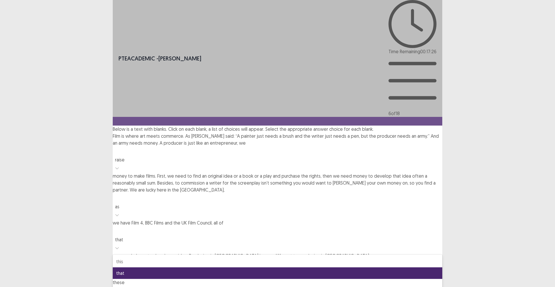
click at [246, 278] on div "these" at bounding box center [277, 281] width 329 height 7
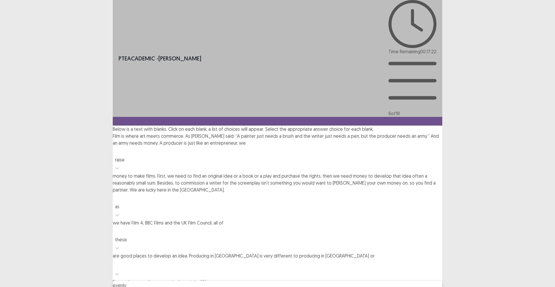
click at [197, 260] on div at bounding box center [278, 264] width 324 height 8
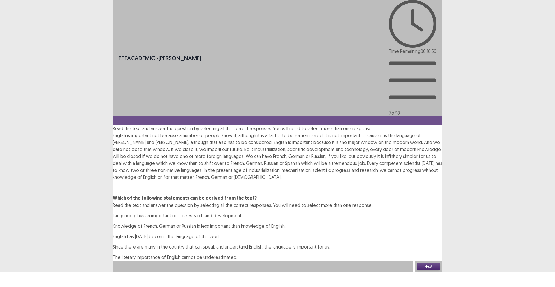
click at [113, 223] on span at bounding box center [113, 226] width 0 height 6
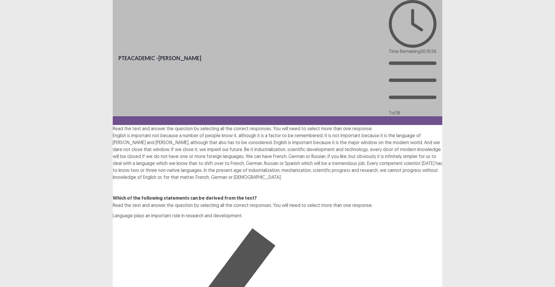
click at [113, 213] on span at bounding box center [113, 216] width 0 height 6
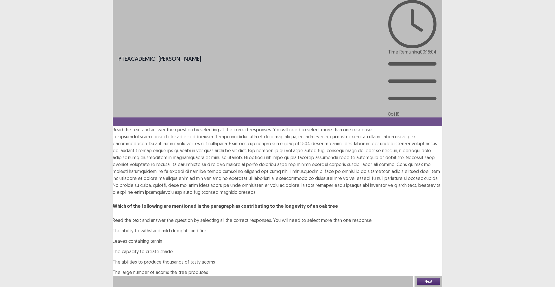
click at [113, 227] on span at bounding box center [113, 230] width 0 height 6
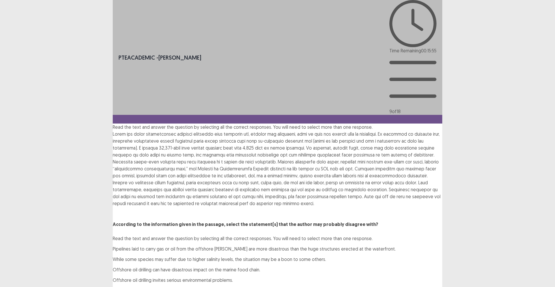
click at [113, 246] on span at bounding box center [113, 249] width 0 height 6
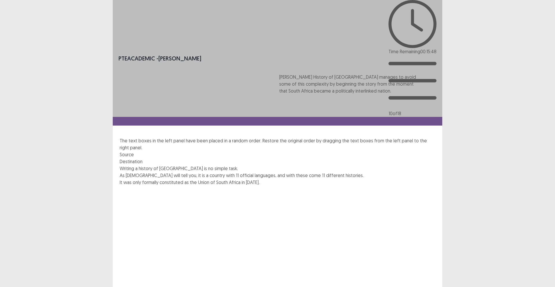
drag, startPoint x: 192, startPoint y: 136, endPoint x: 355, endPoint y: 95, distance: 168.3
click at [355, 165] on div "Writing a history of [GEOGRAPHIC_DATA] is no simple task. As [DEMOGRAPHIC_DATA]…" at bounding box center [277, 220] width 315 height 111
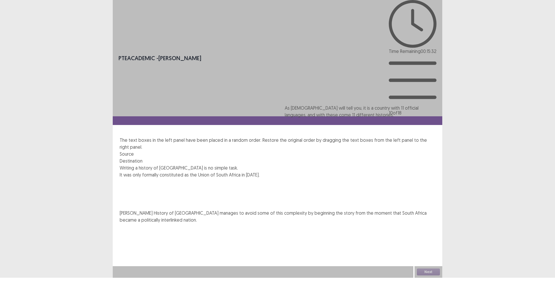
drag, startPoint x: 195, startPoint y: 103, endPoint x: 362, endPoint y: 118, distance: 167.7
click at [362, 164] on div "Writing a history of [GEOGRAPHIC_DATA] is no simple task. As [DEMOGRAPHIC_DATA]…" at bounding box center [277, 209] width 315 height 90
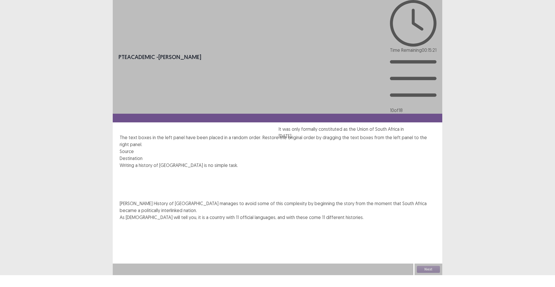
drag, startPoint x: 182, startPoint y: 103, endPoint x: 343, endPoint y: 140, distance: 164.6
click at [343, 161] on div "Writing a history of [GEOGRAPHIC_DATA] is no simple task. It was only formally …" at bounding box center [277, 206] width 315 height 90
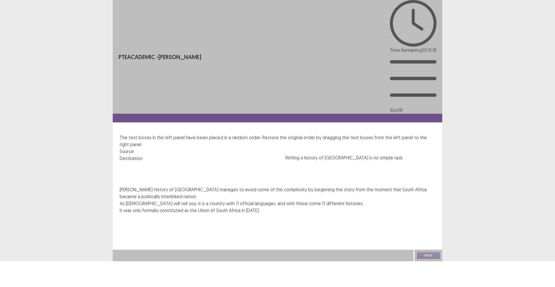
drag, startPoint x: 200, startPoint y: 82, endPoint x: 372, endPoint y: 170, distance: 193.4
click at [372, 170] on div "Writing a history of [GEOGRAPHIC_DATA] is no simple task. [PERSON_NAME] History…" at bounding box center [277, 199] width 315 height 76
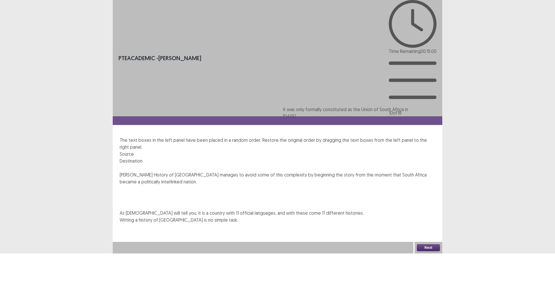
drag, startPoint x: 382, startPoint y: 149, endPoint x: 380, endPoint y: 120, distance: 29.9
click at [380, 171] on div "[PERSON_NAME] History of [GEOGRAPHIC_DATA] manages to avoid some of this comple…" at bounding box center [277, 197] width 315 height 52
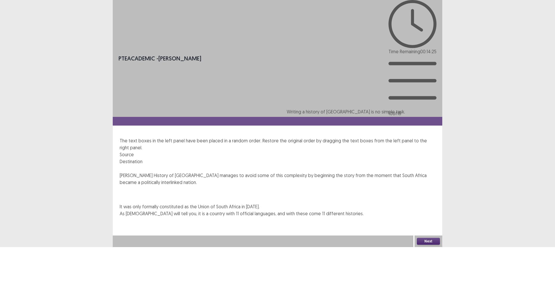
drag, startPoint x: 387, startPoint y: 168, endPoint x: 389, endPoint y: 114, distance: 53.8
click at [389, 172] on div "[PERSON_NAME] History of [GEOGRAPHIC_DATA] manages to avoid some of this comple…" at bounding box center [277, 194] width 315 height 45
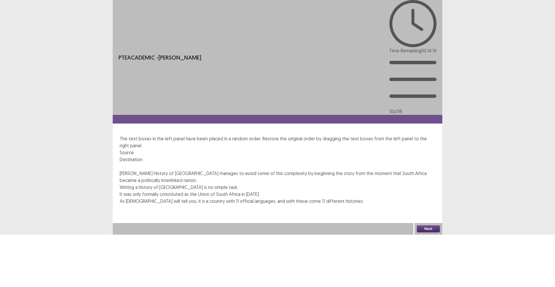
click at [422, 232] on button "Next" at bounding box center [428, 228] width 23 height 7
click at [25, 248] on button "Confirm" at bounding box center [12, 253] width 25 height 10
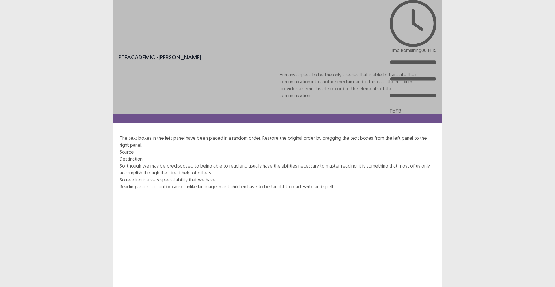
drag, startPoint x: 194, startPoint y: 125, endPoint x: 355, endPoint y: 86, distance: 165.5
click at [355, 162] on div "So, though we may be predisposed to being able to read and usually have the abi…" at bounding box center [277, 221] width 315 height 118
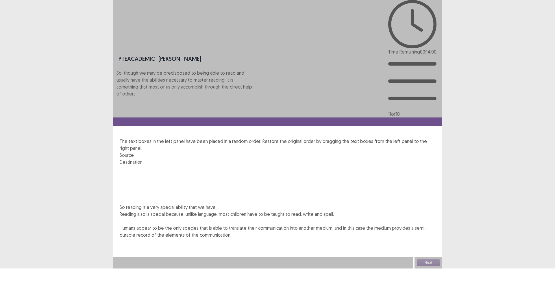
click at [207, 165] on div "So, though we may be predisposed to being able to read and usually have the abi…" at bounding box center [277, 191] width 315 height 52
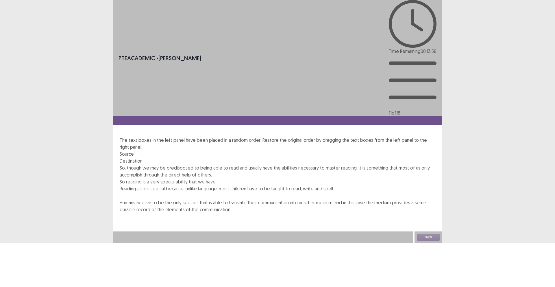
click at [203, 185] on div "Reading also is special because, unlike language, most children have to be taug…" at bounding box center [277, 188] width 315 height 7
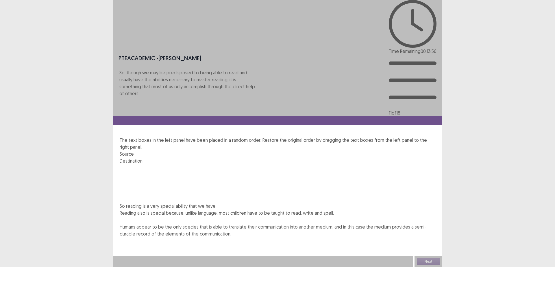
drag, startPoint x: 206, startPoint y: 94, endPoint x: 209, endPoint y: 92, distance: 3.1
click at [209, 164] on div "So, though we may be predisposed to being able to read and usually have the abi…" at bounding box center [277, 190] width 315 height 52
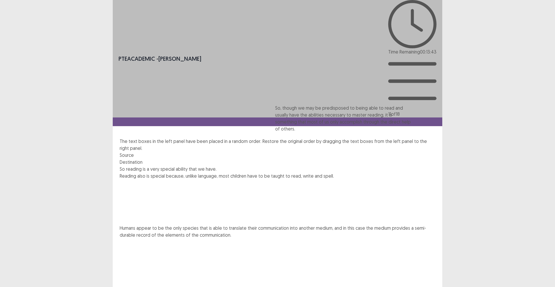
drag, startPoint x: 193, startPoint y: 96, endPoint x: 350, endPoint y: 129, distance: 160.6
click at [350, 165] on div "So, though we may be predisposed to being able to read and usually have the abi…" at bounding box center [277, 224] width 315 height 118
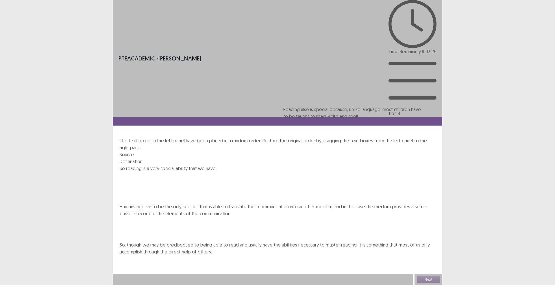
drag, startPoint x: 183, startPoint y: 102, endPoint x: 348, endPoint y: 120, distance: 166.0
click at [348, 165] on div "So reading is a very special ability that we have. Reading also is special beca…" at bounding box center [277, 213] width 315 height 97
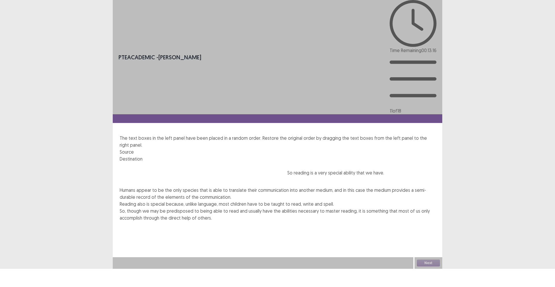
drag, startPoint x: 209, startPoint y: 83, endPoint x: 377, endPoint y: 182, distance: 195.4
click at [377, 182] on div "So reading is a very special ability that we have. Humans appear to be the only…" at bounding box center [277, 203] width 315 height 83
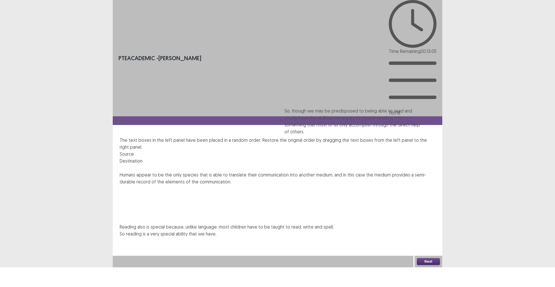
drag, startPoint x: 378, startPoint y: 159, endPoint x: 376, endPoint y: 130, distance: 29.2
click at [376, 171] on div "Humans appear to be the only species that is able to translate their communicat…" at bounding box center [277, 204] width 315 height 66
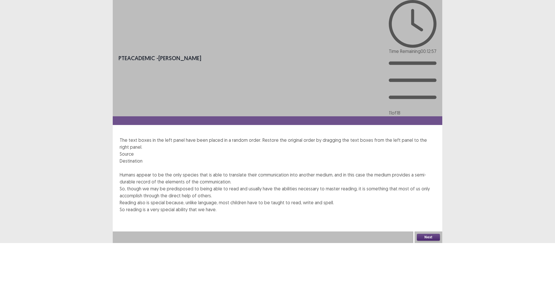
click at [431, 240] on button "Next" at bounding box center [428, 236] width 23 height 7
click at [25, 256] on button "Confirm" at bounding box center [12, 261] width 25 height 10
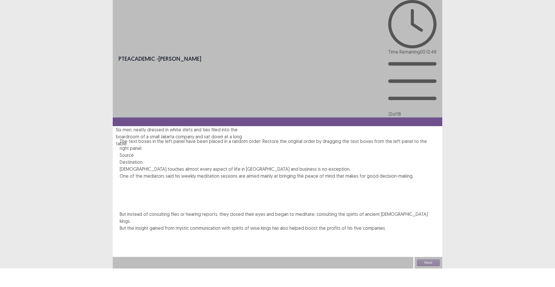
click at [171, 165] on div "[DEMOGRAPHIC_DATA] touches almost every aspect of life in [GEOGRAPHIC_DATA] and…" at bounding box center [277, 198] width 315 height 66
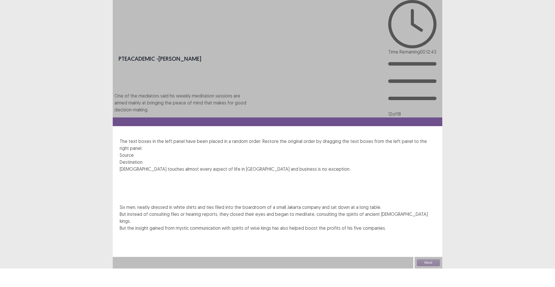
drag, startPoint x: 183, startPoint y: 116, endPoint x: 172, endPoint y: 114, distance: 11.5
click at [172, 165] on div "[DEMOGRAPHIC_DATA] touches almost every aspect of life in [GEOGRAPHIC_DATA] and…" at bounding box center [277, 198] width 315 height 66
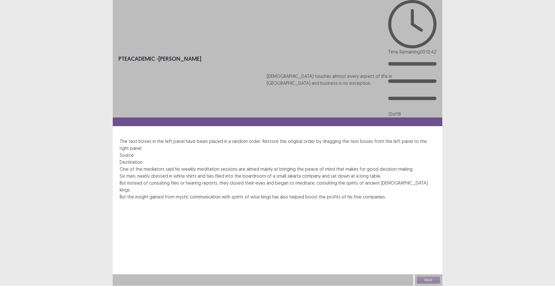
drag, startPoint x: 181, startPoint y: 82, endPoint x: 333, endPoint y: 82, distance: 151.9
click at [334, 165] on div "[DEMOGRAPHIC_DATA] touches almost every aspect of life in [GEOGRAPHIC_DATA] and…" at bounding box center [277, 213] width 315 height 97
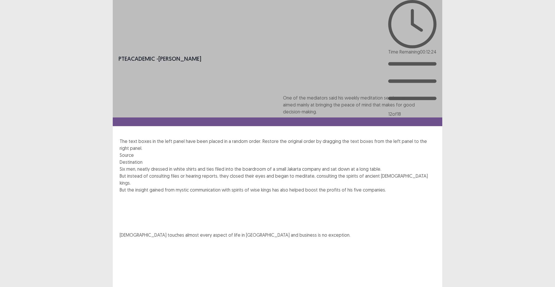
drag, startPoint x: 204, startPoint y: 90, endPoint x: 368, endPoint y: 113, distance: 165.7
click at [368, 165] on div "One of the mediators said his weekly meditation sessions are aimed mainly at br…" at bounding box center [277, 220] width 315 height 111
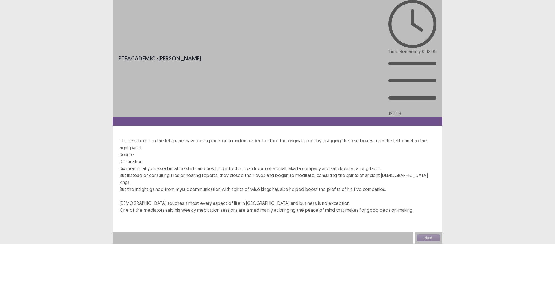
click at [187, 165] on div "Six men, neatly dressed in white shirts and ties filed into the boardroom of a …" at bounding box center [277, 168] width 315 height 7
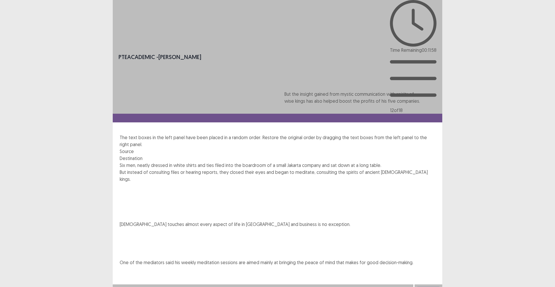
drag, startPoint x: 189, startPoint y: 153, endPoint x: 357, endPoint y: 110, distance: 173.6
click at [357, 161] on div "Six men, neatly dressed in white shirts and ties filed into the boardroom of a …" at bounding box center [277, 216] width 315 height 111
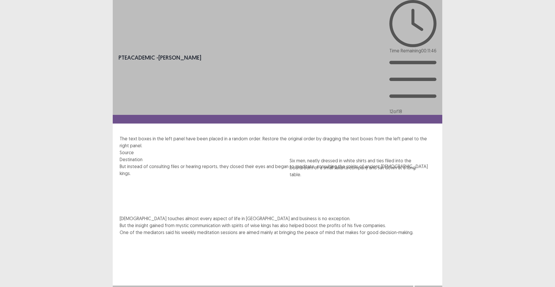
drag, startPoint x: 188, startPoint y: 89, endPoint x: 362, endPoint y: 176, distance: 194.3
click at [362, 176] on div "Six men, neatly dressed in white shirts and ties filed into the boardroom of a …" at bounding box center [277, 218] width 315 height 111
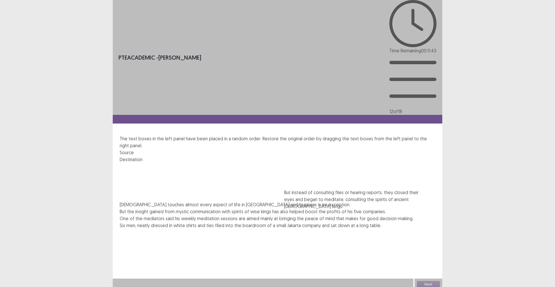
drag, startPoint x: 215, startPoint y: 88, endPoint x: 381, endPoint y: 207, distance: 203.8
click at [381, 207] on div "But instead of consulting files or hearing reports, they closed their eyes and …" at bounding box center [277, 215] width 315 height 104
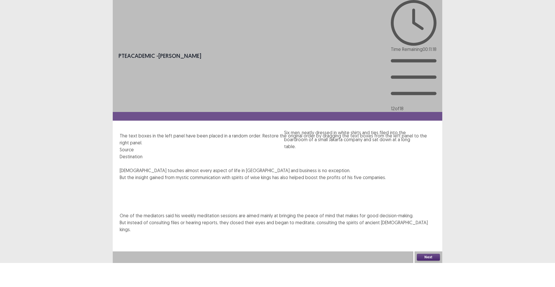
drag, startPoint x: 369, startPoint y: 172, endPoint x: 368, endPoint y: 141, distance: 31.2
click at [368, 167] on div "[DEMOGRAPHIC_DATA] touches almost every aspect of life in [GEOGRAPHIC_DATA] and…" at bounding box center [277, 200] width 315 height 66
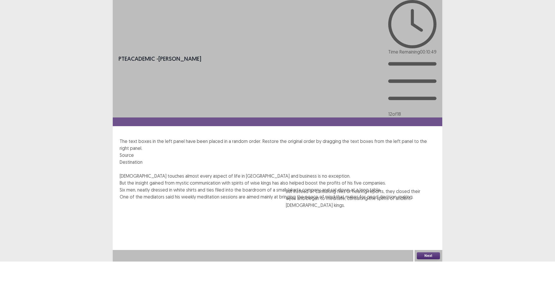
drag, startPoint x: 362, startPoint y: 209, endPoint x: 363, endPoint y: 206, distance: 3.1
click at [363, 206] on div "[DEMOGRAPHIC_DATA] touches almost every aspect of life in [GEOGRAPHIC_DATA] and…" at bounding box center [277, 201] width 315 height 59
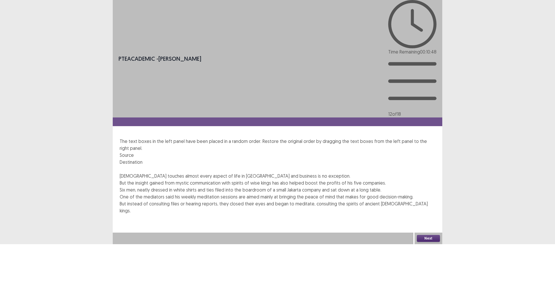
click at [427, 241] on button "Next" at bounding box center [428, 238] width 23 height 7
click at [25, 258] on button "Confirm" at bounding box center [12, 263] width 25 height 10
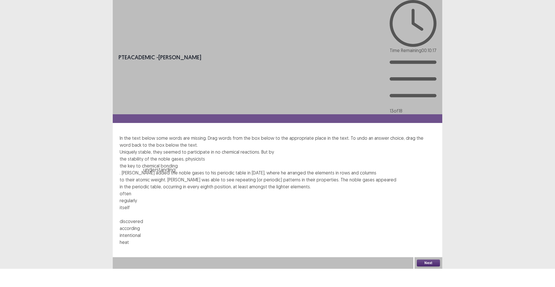
drag, startPoint x: 242, startPoint y: 108, endPoint x: 282, endPoint y: 63, distance: 60.6
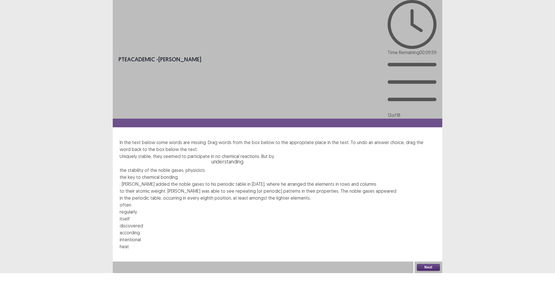
drag, startPoint x: 279, startPoint y: 65, endPoint x: 388, endPoint y: 63, distance: 108.6
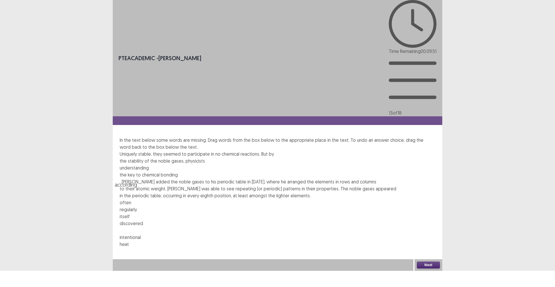
drag, startPoint x: 261, startPoint y: 111, endPoint x: 272, endPoint y: 65, distance: 46.9
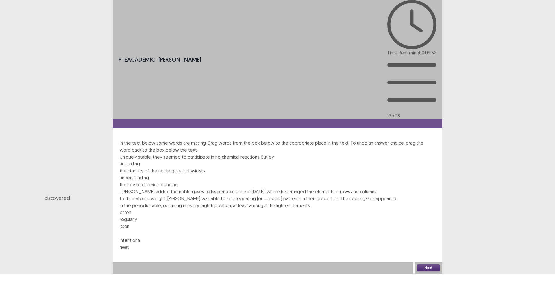
drag, startPoint x: 241, startPoint y: 111, endPoint x: 181, endPoint y: 76, distance: 69.6
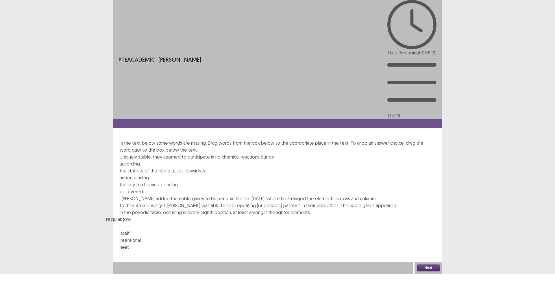
drag, startPoint x: 175, startPoint y: 110, endPoint x: 178, endPoint y: 103, distance: 7.6
click at [178, 215] on div "regularly" at bounding box center [279, 219] width 347 height 8
drag, startPoint x: 168, startPoint y: 109, endPoint x: 133, endPoint y: 82, distance: 44.3
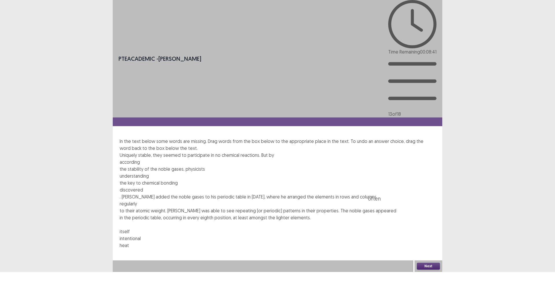
drag, startPoint x: 146, startPoint y: 110, endPoint x: 410, endPoint y: 84, distance: 265.3
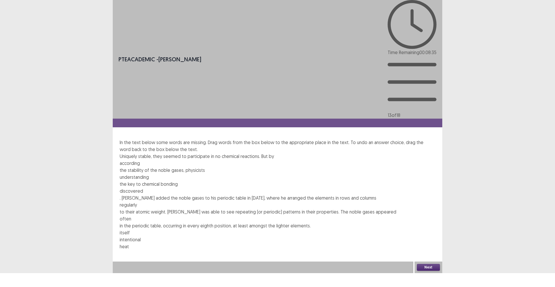
click at [428, 270] on button "Next" at bounding box center [428, 266] width 23 height 7
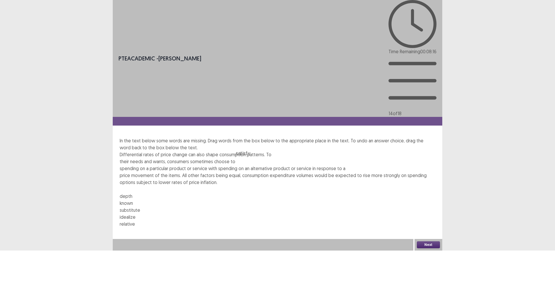
drag, startPoint x: 136, startPoint y: 101, endPoint x: 268, endPoint y: 65, distance: 136.6
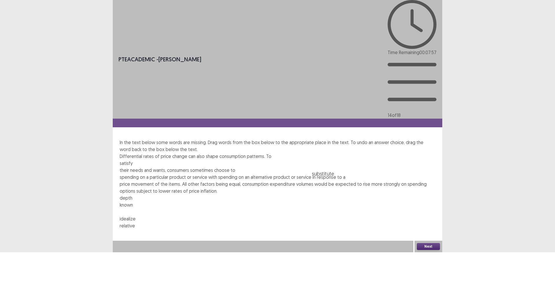
drag, startPoint x: 194, startPoint y: 101, endPoint x: 400, endPoint y: 65, distance: 208.7
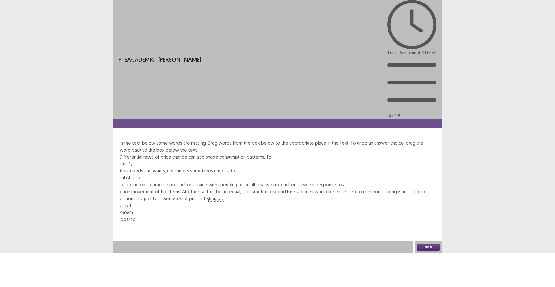
drag, startPoint x: 228, startPoint y: 100, endPoint x: 332, endPoint y: 74, distance: 107.2
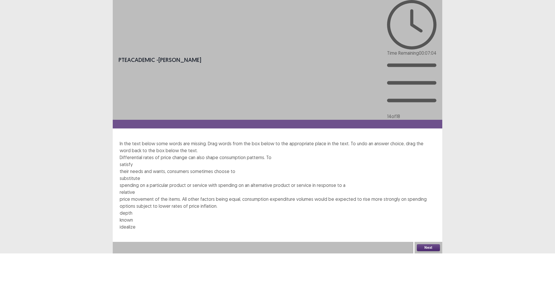
click at [433, 251] on button "Next" at bounding box center [428, 247] width 23 height 7
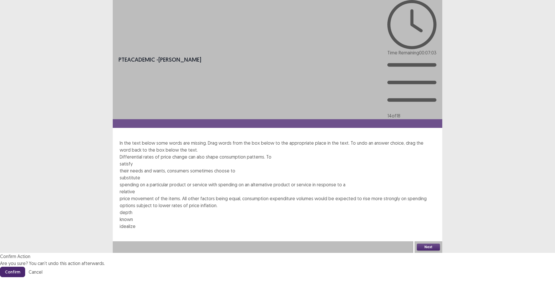
click at [25, 266] on button "Confirm" at bounding box center [12, 271] width 25 height 10
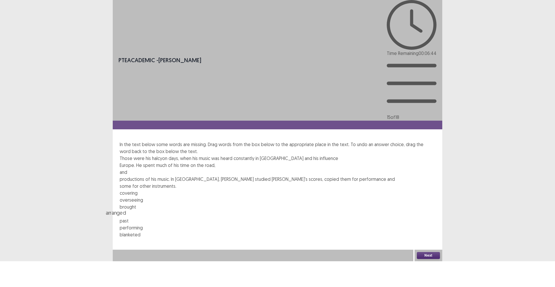
click at [233, 209] on div "arranged" at bounding box center [279, 213] width 347 height 8
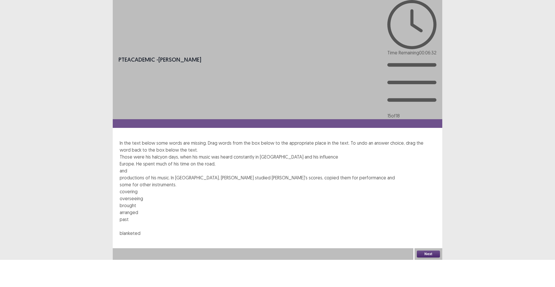
drag, startPoint x: 299, startPoint y: 101, endPoint x: 142, endPoint y: 76, distance: 158.8
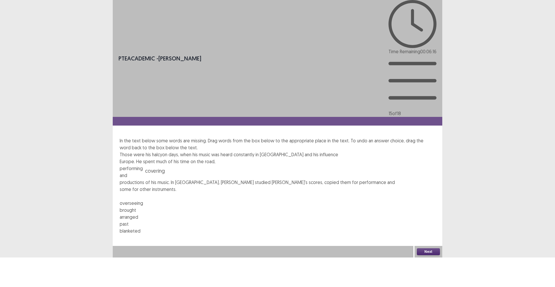
drag, startPoint x: 138, startPoint y: 100, endPoint x: 179, endPoint y: 74, distance: 48.3
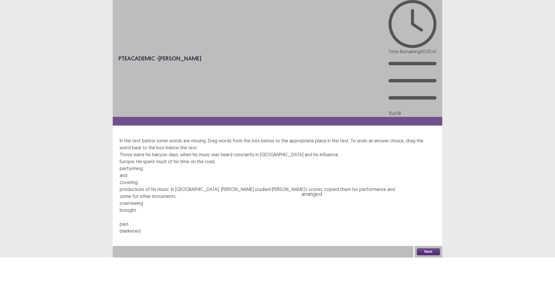
drag, startPoint x: 204, startPoint y: 100, endPoint x: 401, endPoint y: 77, distance: 198.3
drag, startPoint x: 199, startPoint y: 102, endPoint x: 303, endPoint y: 66, distance: 110.3
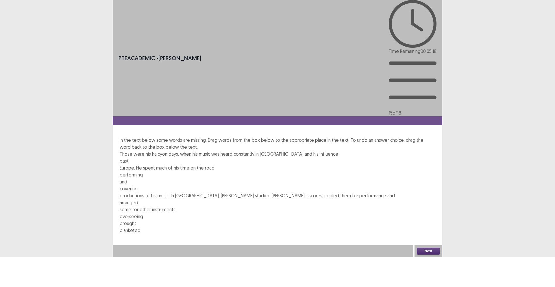
click at [425, 254] on button "Next" at bounding box center [428, 250] width 23 height 7
click at [25, 270] on button "Confirm" at bounding box center [12, 275] width 25 height 10
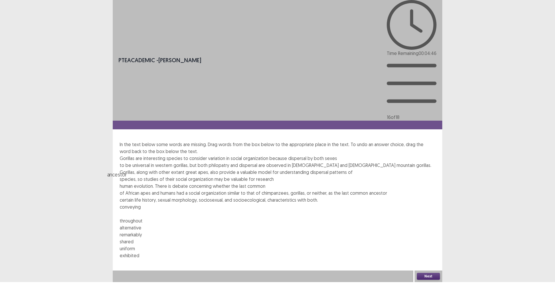
drag, startPoint x: 178, startPoint y: 120, endPoint x: 182, endPoint y: 82, distance: 37.5
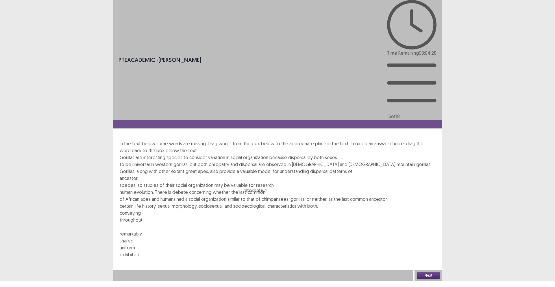
drag, startPoint x: 204, startPoint y: 120, endPoint x: 343, endPoint y: 84, distance: 144.2
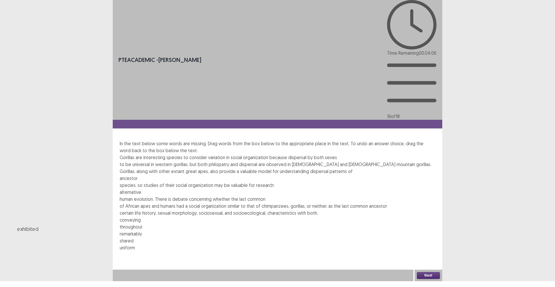
drag, startPoint x: 294, startPoint y: 120, endPoint x: 207, endPoint y: 94, distance: 90.7
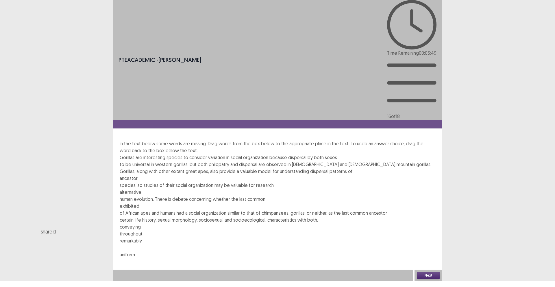
drag, startPoint x: 230, startPoint y: 120, endPoint x: 169, endPoint y: 105, distance: 62.2
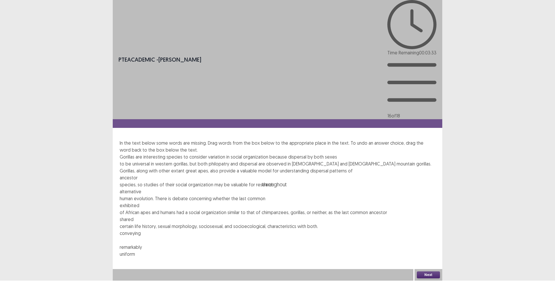
drag, startPoint x: 166, startPoint y: 121, endPoint x: 324, endPoint y: 65, distance: 166.6
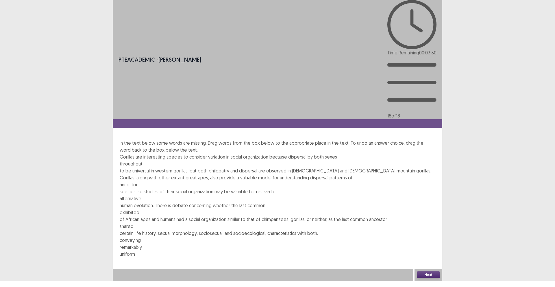
click at [430, 278] on button "Next" at bounding box center [428, 274] width 23 height 7
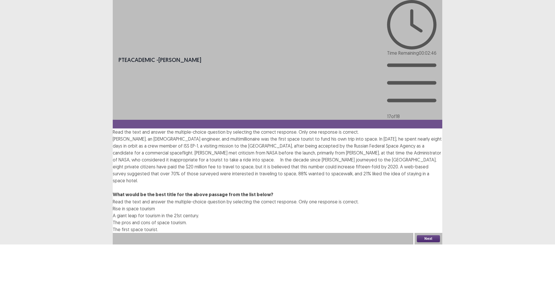
click at [113, 226] on span at bounding box center [113, 229] width 0 height 6
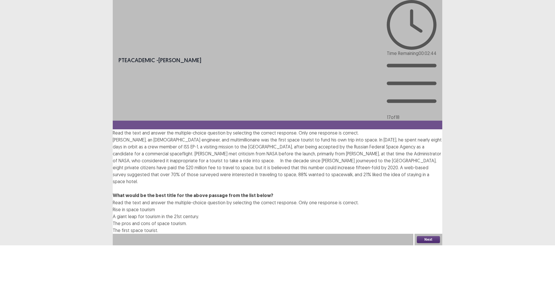
click at [427, 243] on button "Next" at bounding box center [428, 239] width 23 height 7
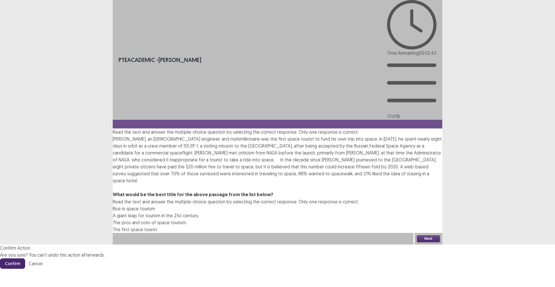
click at [25, 258] on button "Confirm" at bounding box center [12, 263] width 25 height 10
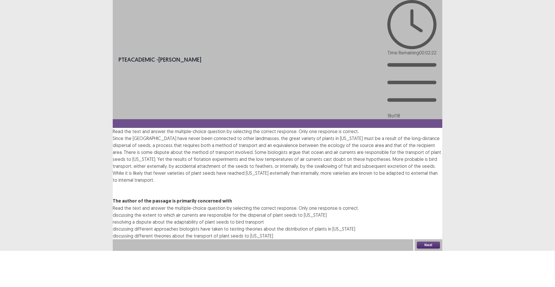
click at [113, 226] on span at bounding box center [113, 229] width 0 height 6
click at [424, 248] on button "Next" at bounding box center [428, 244] width 23 height 7
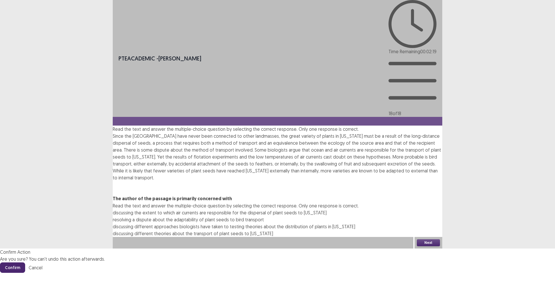
click at [25, 262] on button "Confirm" at bounding box center [12, 267] width 25 height 10
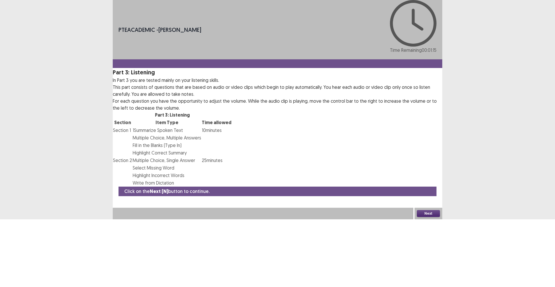
click at [422, 217] on button "Next" at bounding box center [428, 213] width 23 height 7
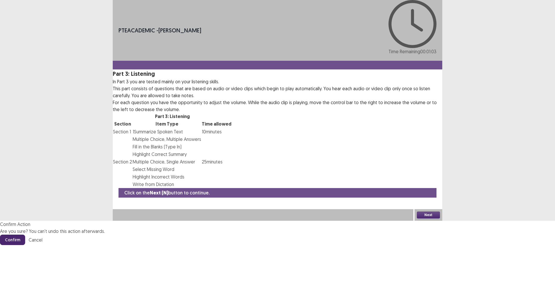
click at [25, 234] on button "Confirm" at bounding box center [12, 239] width 25 height 10
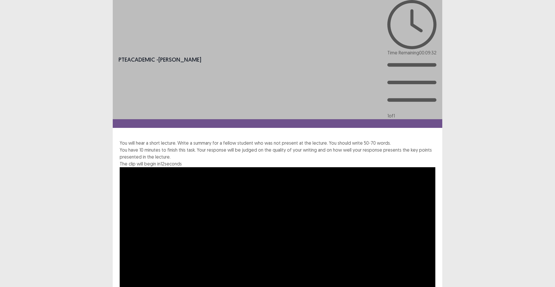
type textarea "*"
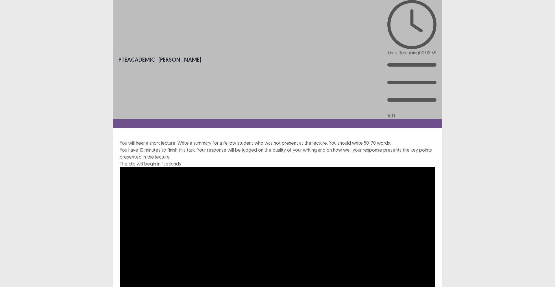
drag, startPoint x: 352, startPoint y: 213, endPoint x: 122, endPoint y: 209, distance: 229.7
type textarea "**********"
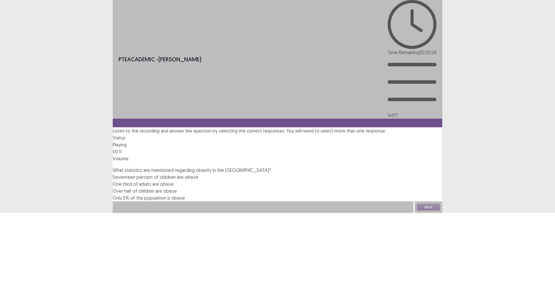
click at [113, 181] on span at bounding box center [113, 184] width 0 height 6
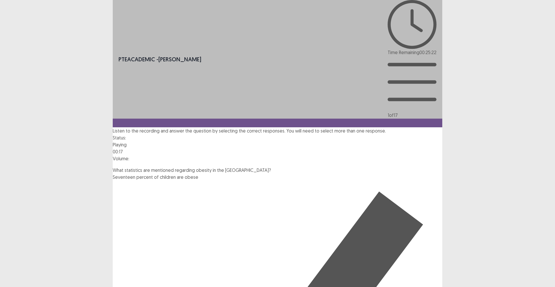
click at [113, 174] on span at bounding box center [113, 177] width 0 height 6
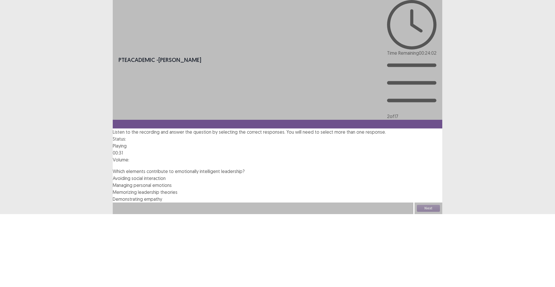
click at [113, 182] on span at bounding box center [113, 185] width 0 height 6
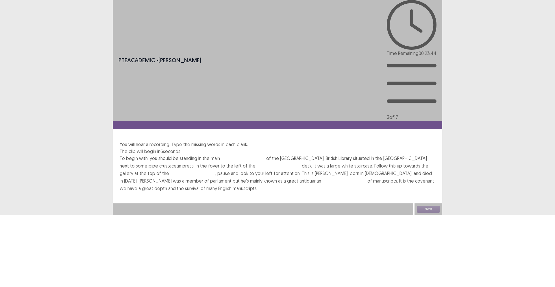
click at [235, 155] on input "text" at bounding box center [243, 158] width 46 height 7
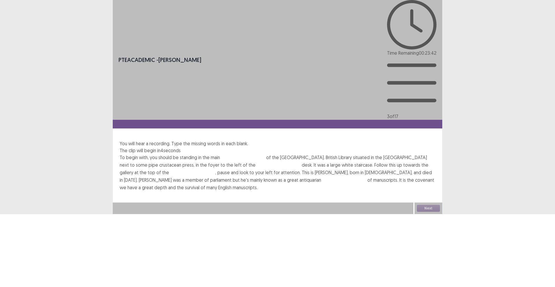
click at [237, 154] on input "text" at bounding box center [243, 157] width 46 height 7
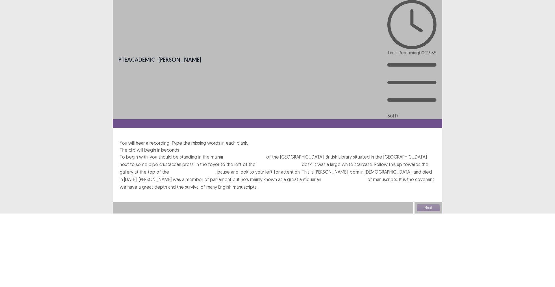
type input "*"
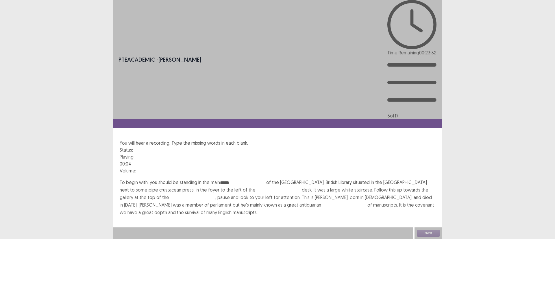
type input "*****"
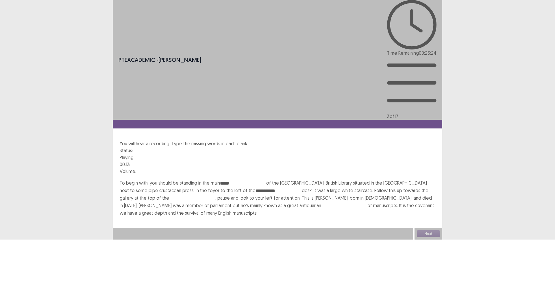
type input "**********"
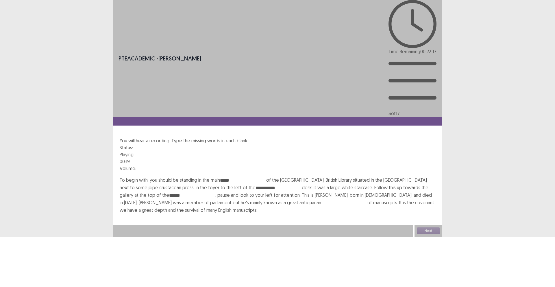
type input "******"
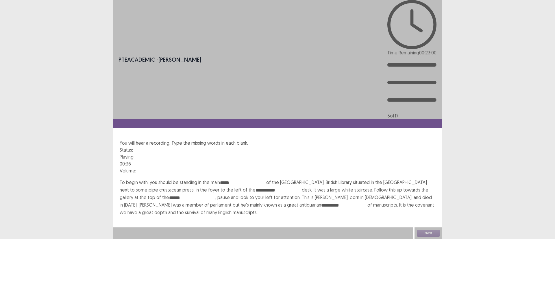
type input "**********"
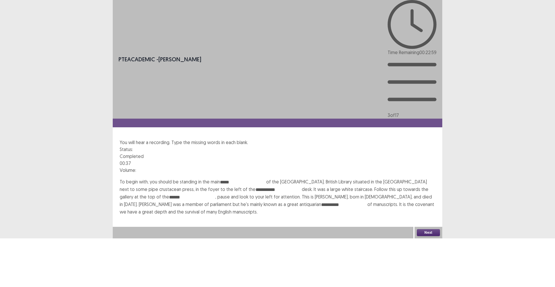
click at [240, 179] on input "*****" at bounding box center [243, 182] width 46 height 7
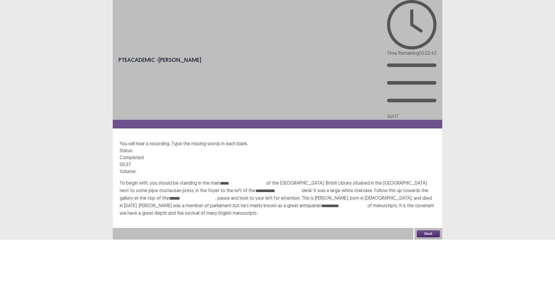
type input "*****"
click at [437, 237] on button "Next" at bounding box center [428, 233] width 23 height 7
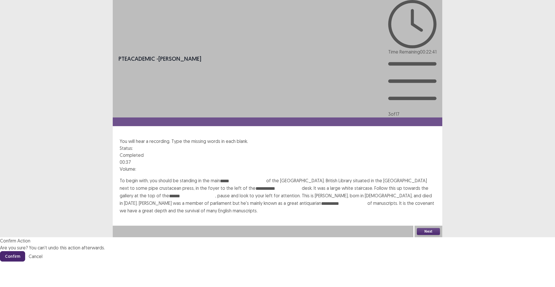
click at [301, 251] on footer "Confirm Cancel" at bounding box center [277, 256] width 555 height 10
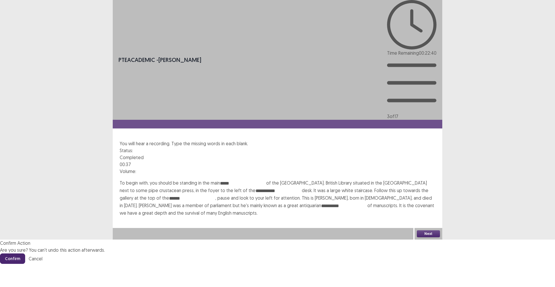
click at [25, 253] on button "Confirm" at bounding box center [12, 258] width 25 height 10
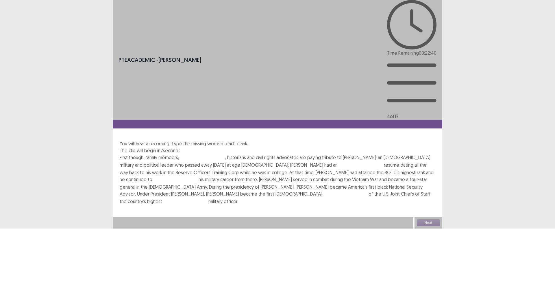
click at [215, 154] on input "text" at bounding box center [202, 157] width 46 height 7
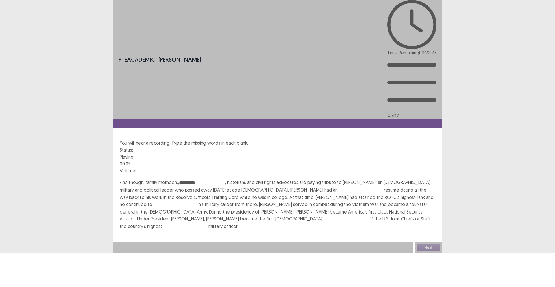
type input "*********"
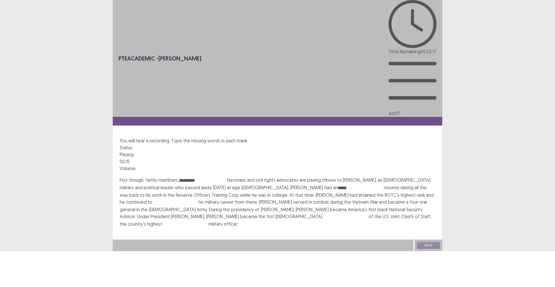
type input "*****"
type input "**********"
click at [322, 213] on input "text" at bounding box center [345, 216] width 46 height 7
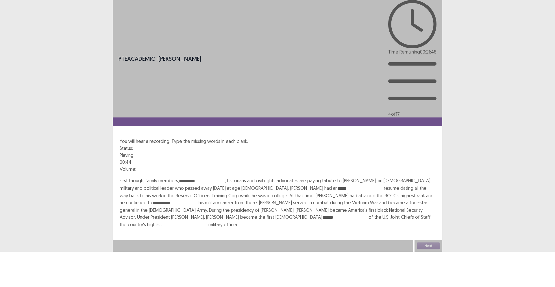
type input "******"
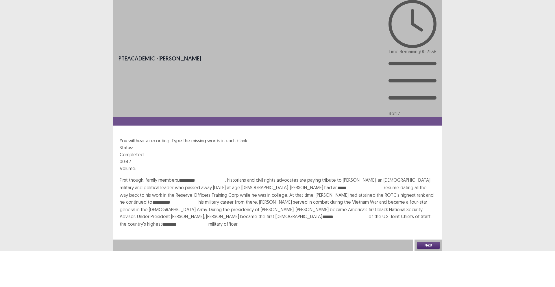
type input "********"
click at [322, 213] on input "******" at bounding box center [345, 216] width 46 height 7
type input "******"
drag, startPoint x: 199, startPoint y: 103, endPoint x: 181, endPoint y: 103, distance: 17.3
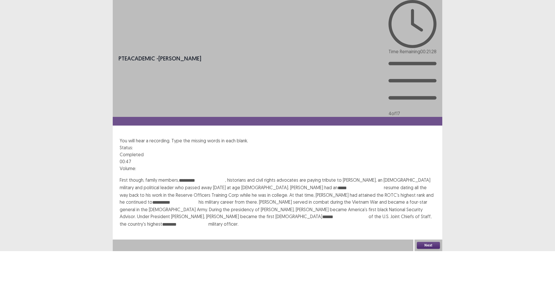
click at [181, 177] on input "*********" at bounding box center [202, 180] width 46 height 7
type input "*"
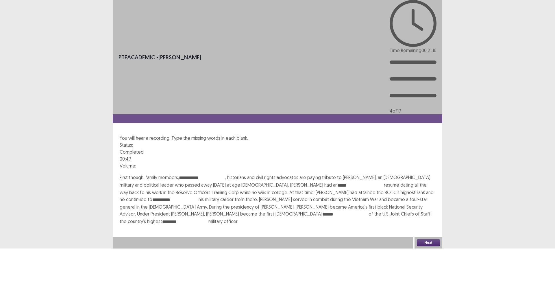
click at [194, 174] on input "**********" at bounding box center [202, 177] width 46 height 7
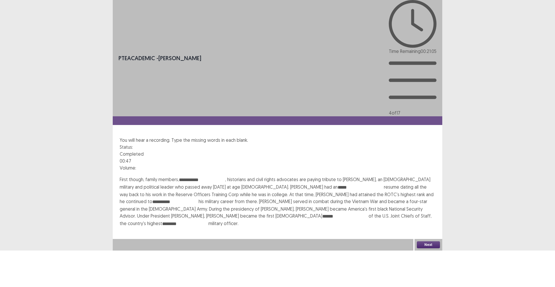
type input "**********"
click at [198, 198] on input "**********" at bounding box center [175, 201] width 46 height 7
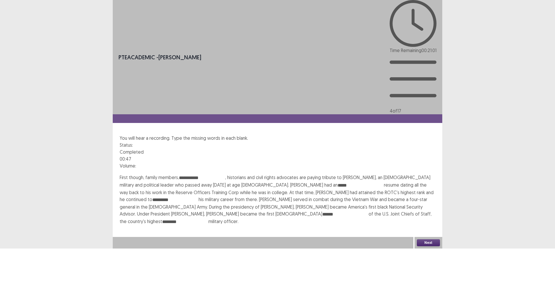
type input "*********"
click at [431, 246] on button "Next" at bounding box center [428, 242] width 23 height 7
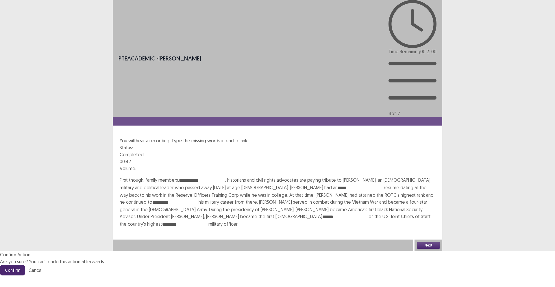
click at [25, 265] on button "Confirm" at bounding box center [12, 270] width 25 height 10
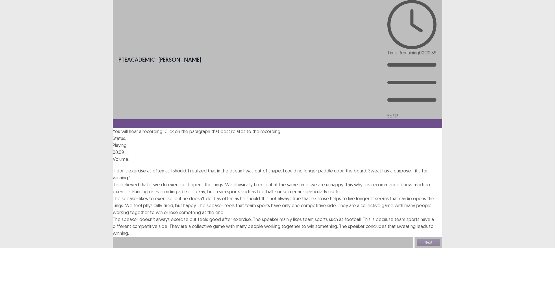
click at [113, 216] on span at bounding box center [113, 219] width 0 height 6
click at [113, 195] on span at bounding box center [113, 198] width 0 height 6
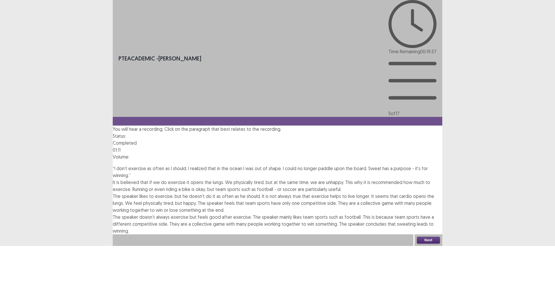
click at [427, 243] on button "Next" at bounding box center [428, 239] width 23 height 7
click at [25, 259] on button "Confirm" at bounding box center [12, 264] width 25 height 10
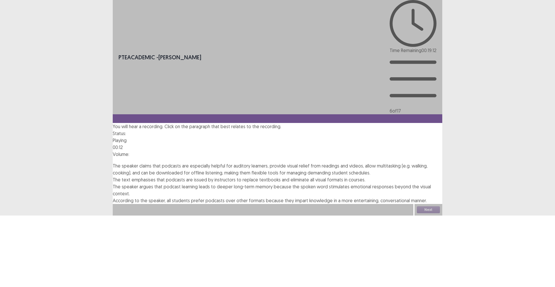
click at [113, 183] on span at bounding box center [113, 186] width 0 height 6
click at [113, 163] on span at bounding box center [113, 166] width 0 height 6
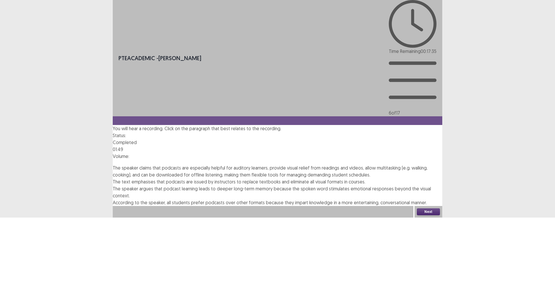
click at [422, 215] on button "Next" at bounding box center [428, 211] width 23 height 7
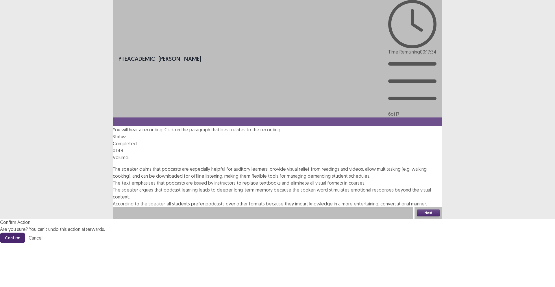
click at [25, 232] on button "Confirm" at bounding box center [12, 237] width 25 height 10
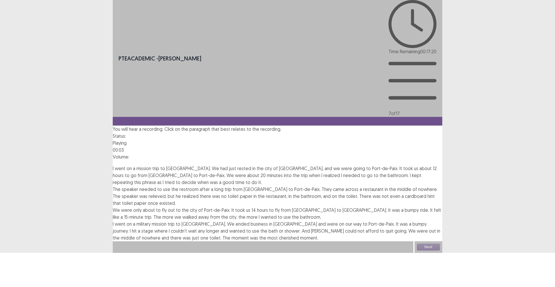
click at [113, 165] on span at bounding box center [113, 168] width 0 height 6
click at [113, 206] on span at bounding box center [113, 209] width 0 height 6
click at [113, 221] on span at bounding box center [113, 224] width 0 height 6
click at [430, 250] on button "Next" at bounding box center [428, 246] width 23 height 7
click at [25, 266] on button "Confirm" at bounding box center [12, 271] width 25 height 10
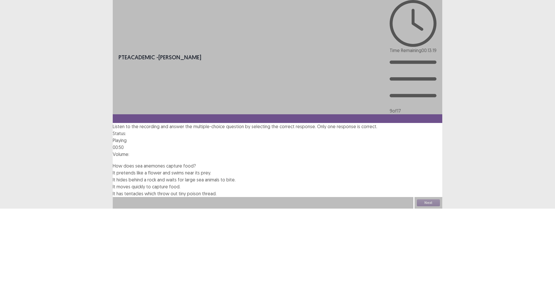
click at [113, 190] on span at bounding box center [113, 193] width 0 height 6
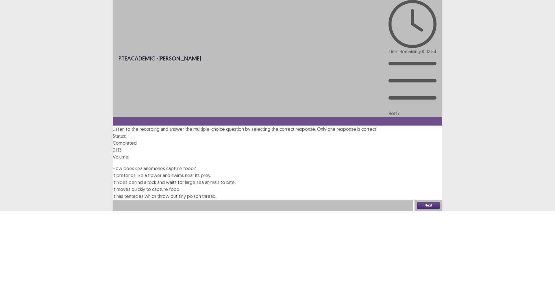
click at [423, 209] on button "Next" at bounding box center [428, 205] width 23 height 7
click at [290, 224] on footer "Confirm Cancel" at bounding box center [277, 229] width 555 height 10
click at [25, 224] on button "Confirm" at bounding box center [12, 229] width 25 height 10
drag, startPoint x: 122, startPoint y: 134, endPoint x: 141, endPoint y: 140, distance: 19.7
click at [113, 179] on span at bounding box center [113, 182] width 0 height 6
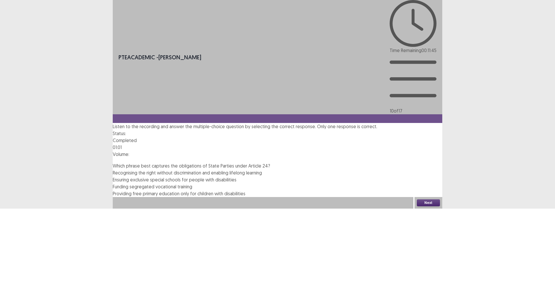
click at [433, 206] on button "Next" at bounding box center [428, 202] width 23 height 7
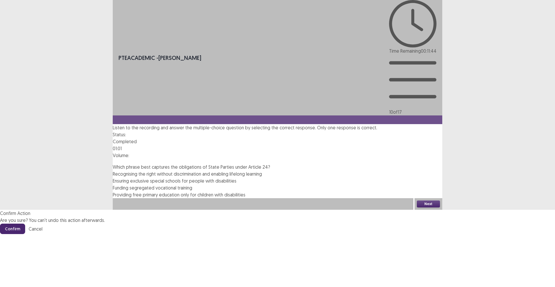
click at [25, 223] on button "Confirm" at bounding box center [12, 228] width 25 height 10
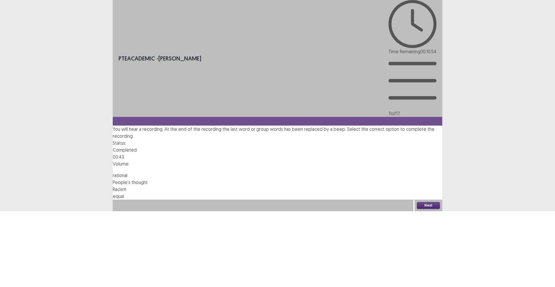
drag, startPoint x: 123, startPoint y: 125, endPoint x: 138, endPoint y: 135, distance: 18.2
click at [113, 179] on span at bounding box center [113, 182] width 0 height 6
click at [432, 208] on button "Next" at bounding box center [428, 204] width 23 height 7
click at [25, 225] on button "Confirm" at bounding box center [12, 230] width 25 height 10
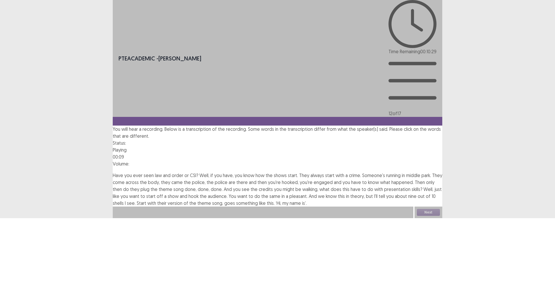
click at [415, 172] on span "middle" at bounding box center [413, 175] width 14 height 6
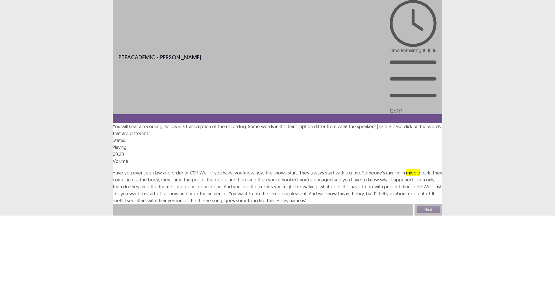
click at [149, 183] on span "plug" at bounding box center [144, 186] width 9 height 6
click at [318, 183] on span "walking," at bounding box center [310, 186] width 16 height 6
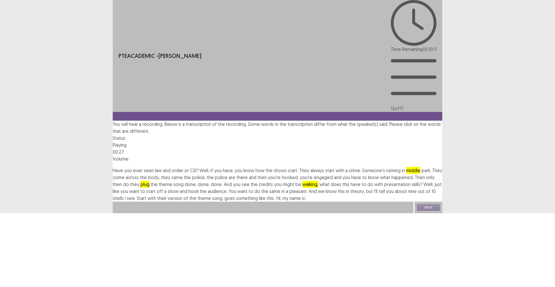
click at [411, 181] on span "skills?" at bounding box center [416, 184] width 11 height 6
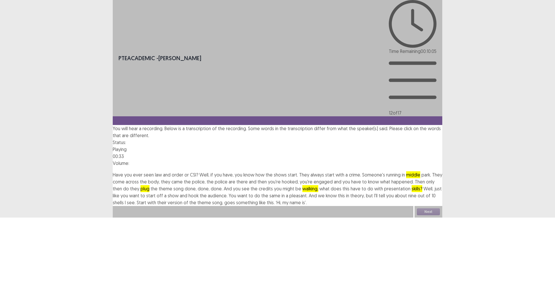
click at [307, 192] on span "pleasant." at bounding box center [298, 195] width 18 height 6
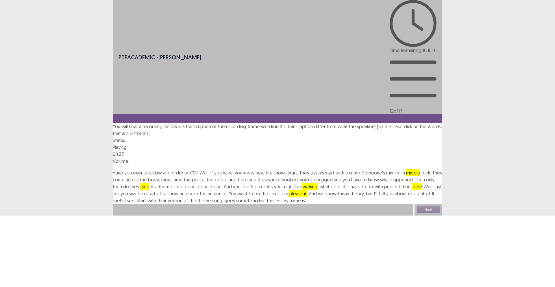
click at [124, 197] on span "shells" at bounding box center [118, 200] width 11 height 6
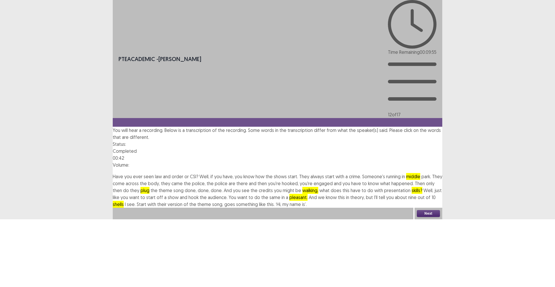
click at [433, 217] on button "Next" at bounding box center [428, 213] width 23 height 7
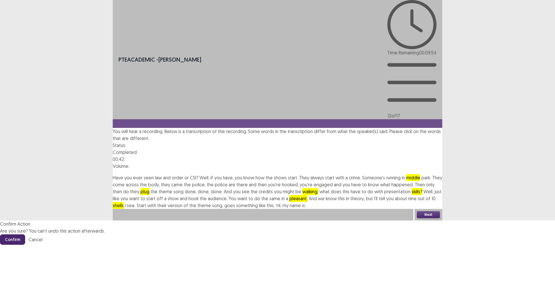
click at [25, 234] on button "Confirm" at bounding box center [12, 239] width 25 height 10
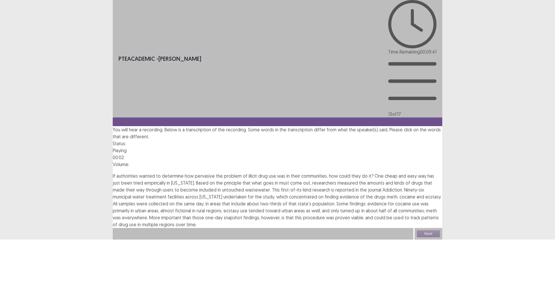
click at [215, 173] on span "pervasive" at bounding box center [205, 176] width 20 height 6
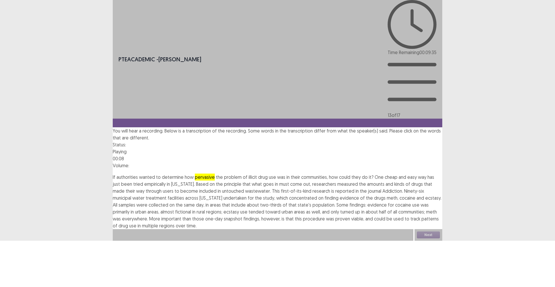
click at [166, 181] on span "empirically" at bounding box center [154, 184] width 21 height 6
click at [244, 188] on span "untouched" at bounding box center [233, 191] width 22 height 6
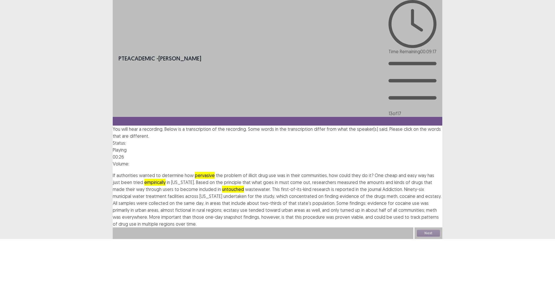
click at [246, 193] on span "undertaken" at bounding box center [234, 196] width 23 height 6
click at [191, 207] on span "fictional" at bounding box center [183, 210] width 16 height 6
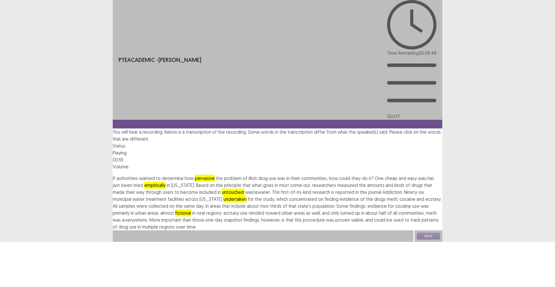
click at [325, 217] on span "procedure" at bounding box center [314, 220] width 22 height 6
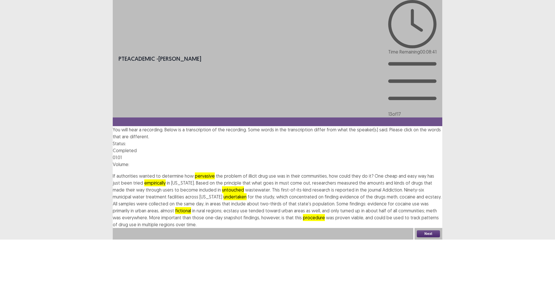
click at [428, 237] on button "Next" at bounding box center [428, 233] width 23 height 7
click at [25, 253] on button "Confirm" at bounding box center [12, 258] width 25 height 10
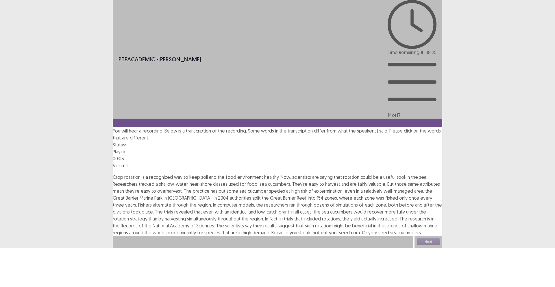
click at [260, 174] on span "environment" at bounding box center [250, 177] width 26 height 6
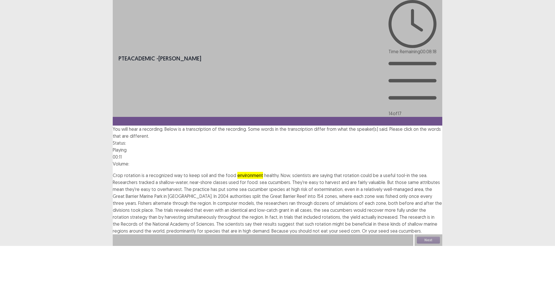
click at [227, 179] on span "classes" at bounding box center [220, 182] width 14 height 6
click at [268, 186] on span "cucumber" at bounding box center [258, 189] width 20 height 6
click at [268, 185] on span "cucumber" at bounding box center [258, 188] width 20 height 7
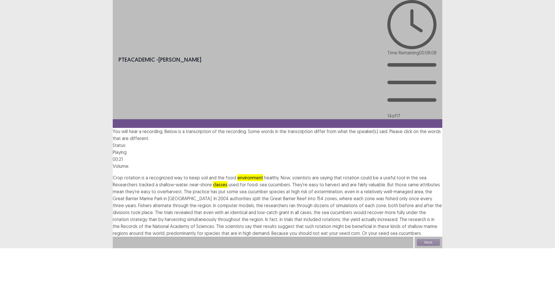
click at [343, 188] on span "extermination," at bounding box center [328, 191] width 29 height 6
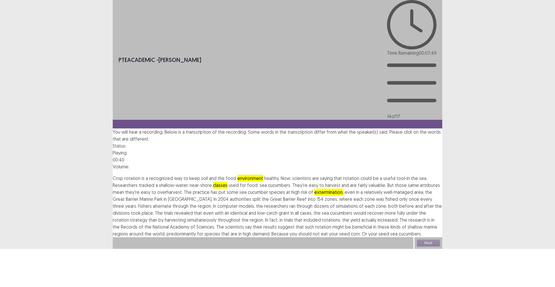
click at [193, 210] on span "revealed" at bounding box center [183, 213] width 18 height 6
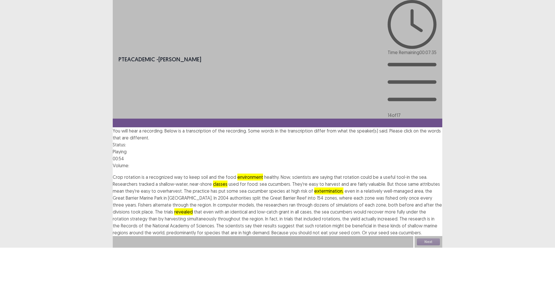
drag, startPoint x: 260, startPoint y: 176, endPoint x: 269, endPoint y: 176, distance: 9.9
click at [196, 229] on span "predominantly" at bounding box center [180, 232] width 29 height 6
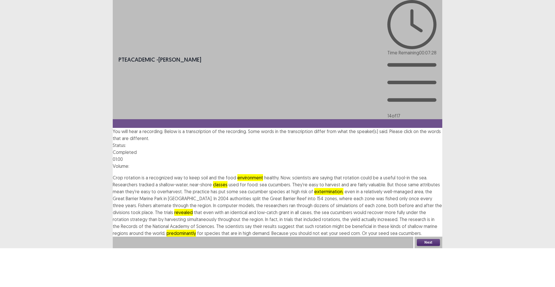
click at [434, 246] on button "Next" at bounding box center [428, 242] width 23 height 7
click at [25, 262] on button "Confirm" at bounding box center [12, 267] width 25 height 10
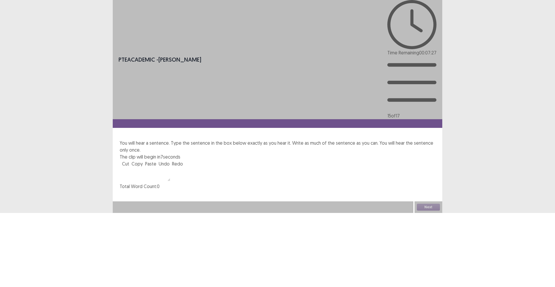
click at [170, 167] on textarea at bounding box center [145, 174] width 51 height 14
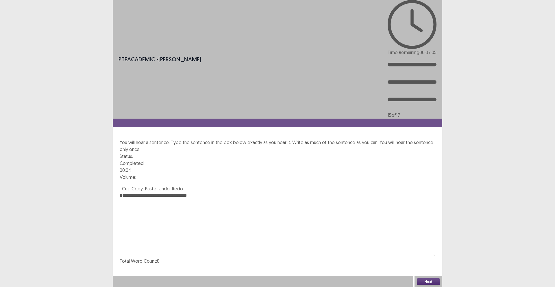
click at [128, 192] on textarea "**********" at bounding box center [277, 224] width 315 height 64
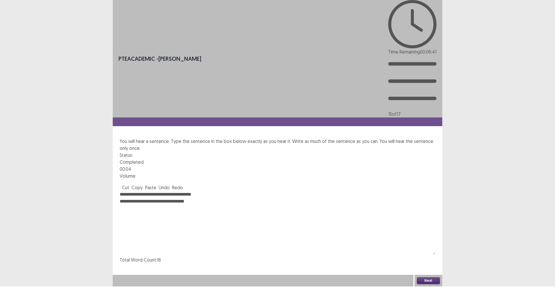
drag, startPoint x: 196, startPoint y: 124, endPoint x: 115, endPoint y: 124, distance: 80.9
click at [115, 137] on div "**********" at bounding box center [277, 199] width 329 height 125
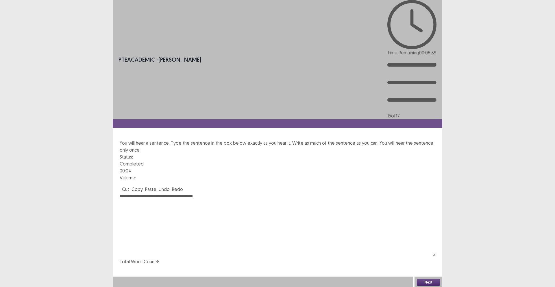
click at [181, 192] on textarea "**********" at bounding box center [277, 224] width 315 height 64
type textarea "**********"
click at [423, 280] on button "Next" at bounding box center [428, 281] width 23 height 7
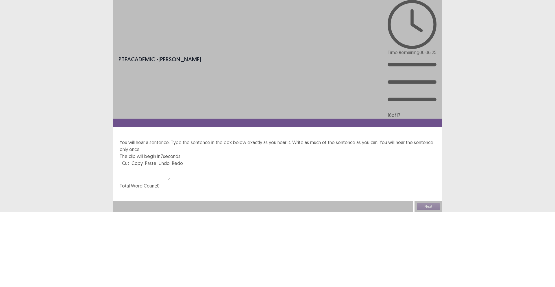
click at [170, 166] on textarea at bounding box center [145, 173] width 51 height 14
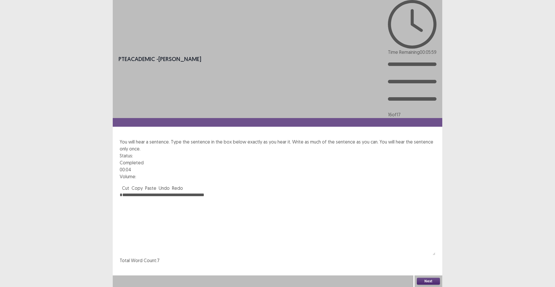
click at [132, 191] on textarea "**********" at bounding box center [277, 223] width 315 height 64
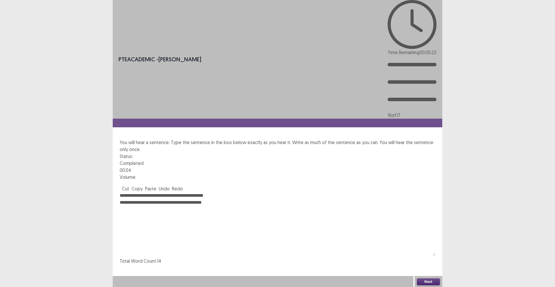
drag, startPoint x: 211, startPoint y: 124, endPoint x: 115, endPoint y: 124, distance: 96.5
click at [115, 139] on div "**********" at bounding box center [277, 201] width 329 height 125
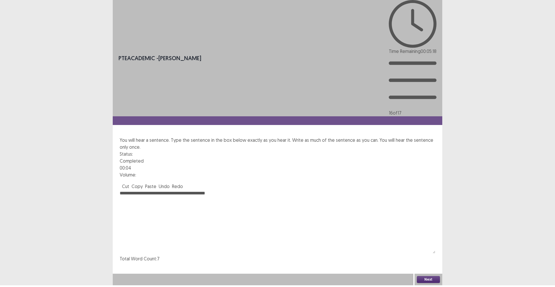
click at [214, 189] on textarea "**********" at bounding box center [277, 221] width 315 height 64
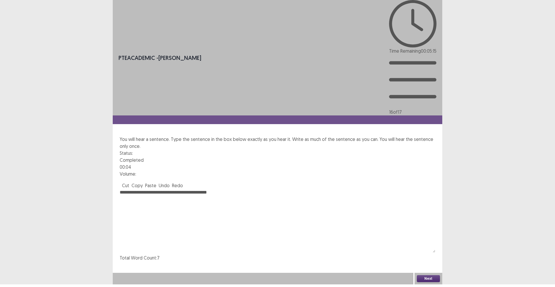
click at [193, 189] on textarea "**********" at bounding box center [277, 221] width 315 height 64
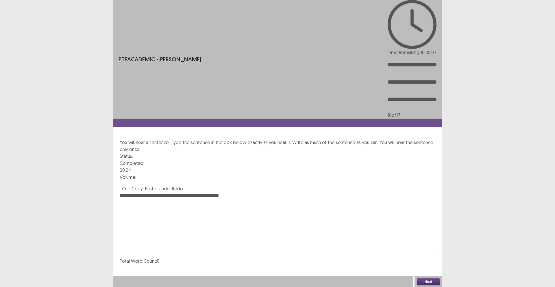
click at [135, 192] on textarea "**********" at bounding box center [277, 224] width 315 height 64
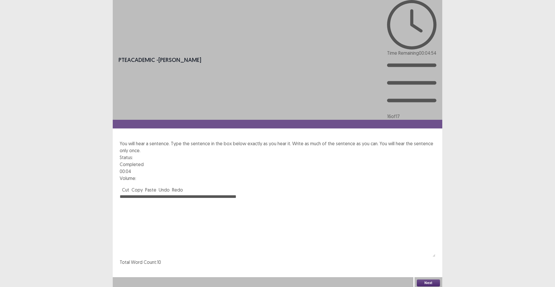
click at [170, 193] on textarea "**********" at bounding box center [277, 225] width 315 height 64
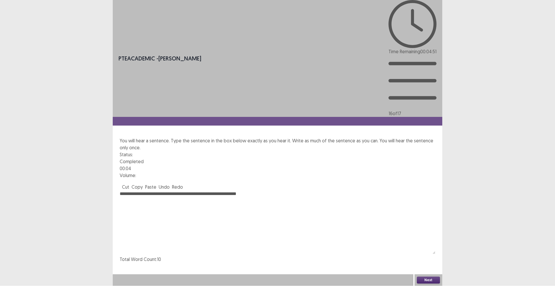
click at [189, 190] on textarea "**********" at bounding box center [277, 222] width 315 height 64
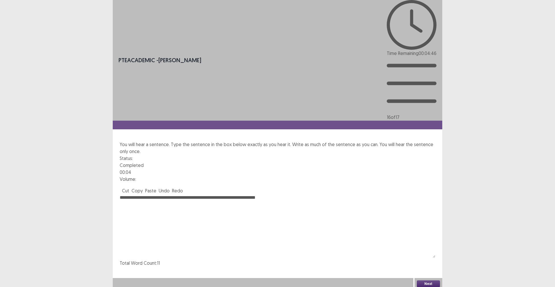
drag, startPoint x: 227, startPoint y: 118, endPoint x: 226, endPoint y: 130, distance: 12.2
click at [227, 194] on textarea "**********" at bounding box center [277, 226] width 315 height 64
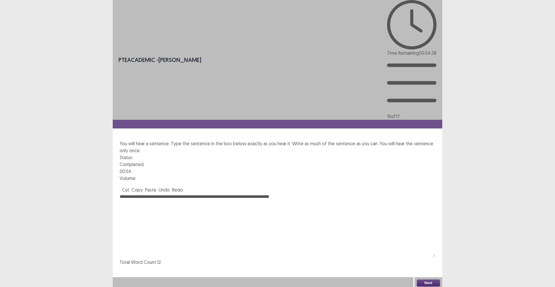
click at [259, 193] on textarea "**********" at bounding box center [277, 225] width 315 height 64
click at [189, 193] on textarea "**********" at bounding box center [277, 225] width 315 height 64
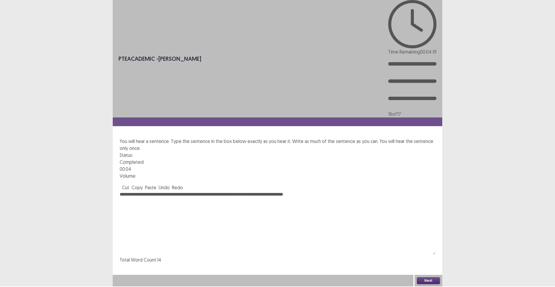
click at [134, 191] on textarea "**********" at bounding box center [277, 223] width 315 height 64
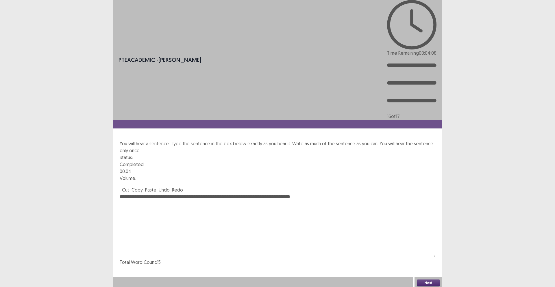
click at [259, 193] on textarea "**********" at bounding box center [277, 225] width 315 height 64
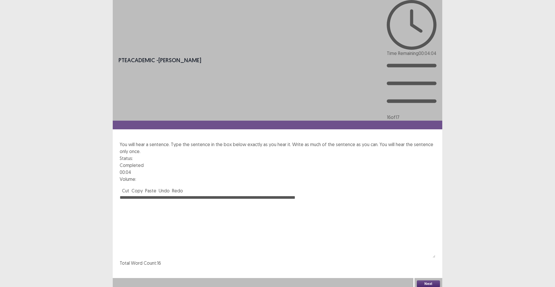
type textarea "**********"
click at [429, 282] on button "Next" at bounding box center [428, 283] width 23 height 7
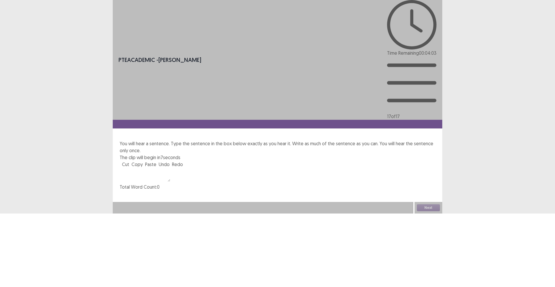
click at [163, 168] on textarea at bounding box center [145, 175] width 51 height 14
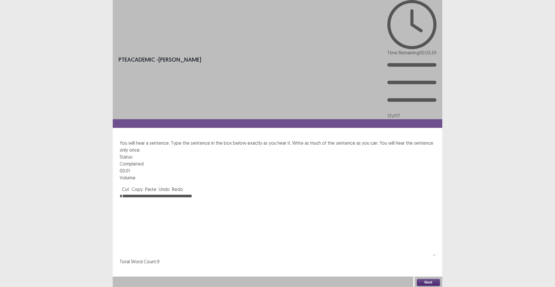
drag, startPoint x: 126, startPoint y: 124, endPoint x: 123, endPoint y: 124, distance: 3.2
click at [123, 192] on textarea "**********" at bounding box center [277, 224] width 315 height 64
click at [124, 192] on textarea "**********" at bounding box center [277, 224] width 315 height 64
type textarea "**********"
click at [426, 280] on button "Next" at bounding box center [428, 281] width 23 height 7
